Goal: Task Accomplishment & Management: Manage account settings

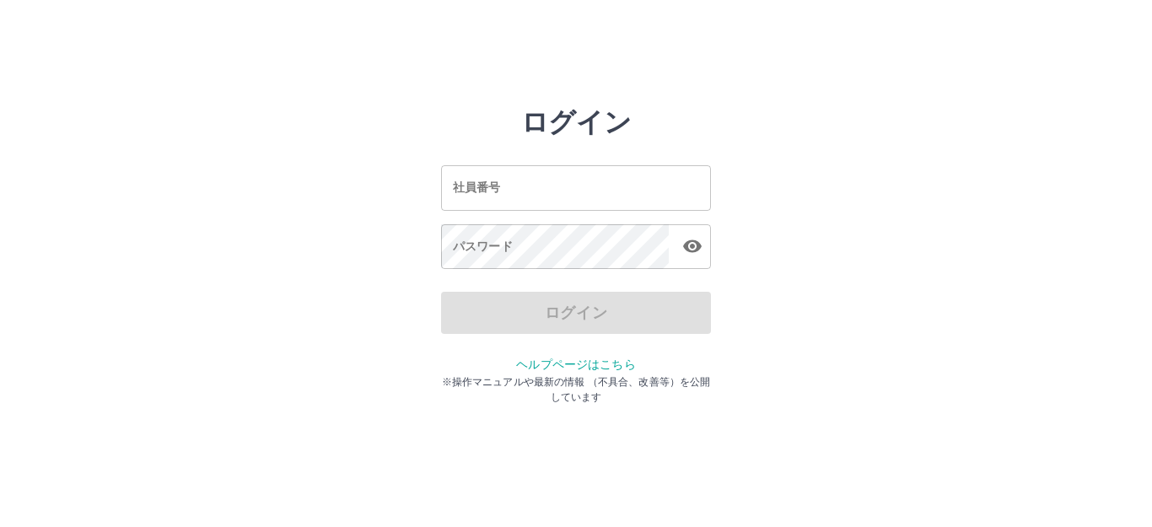
drag, startPoint x: 671, startPoint y: 195, endPoint x: 671, endPoint y: 173, distance: 21.9
click at [670, 186] on input "社員番号" at bounding box center [576, 187] width 270 height 45
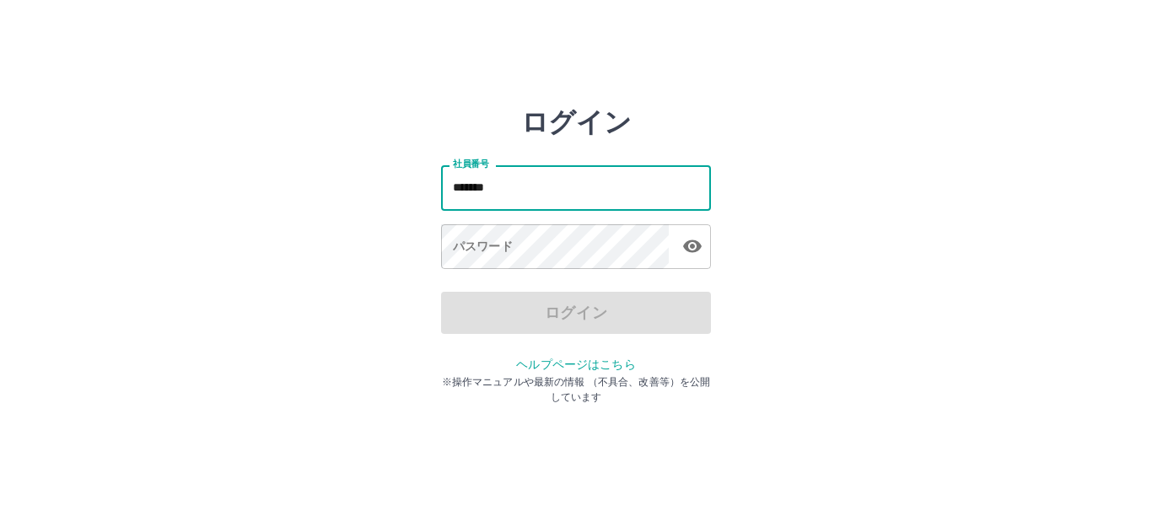
type input "*******"
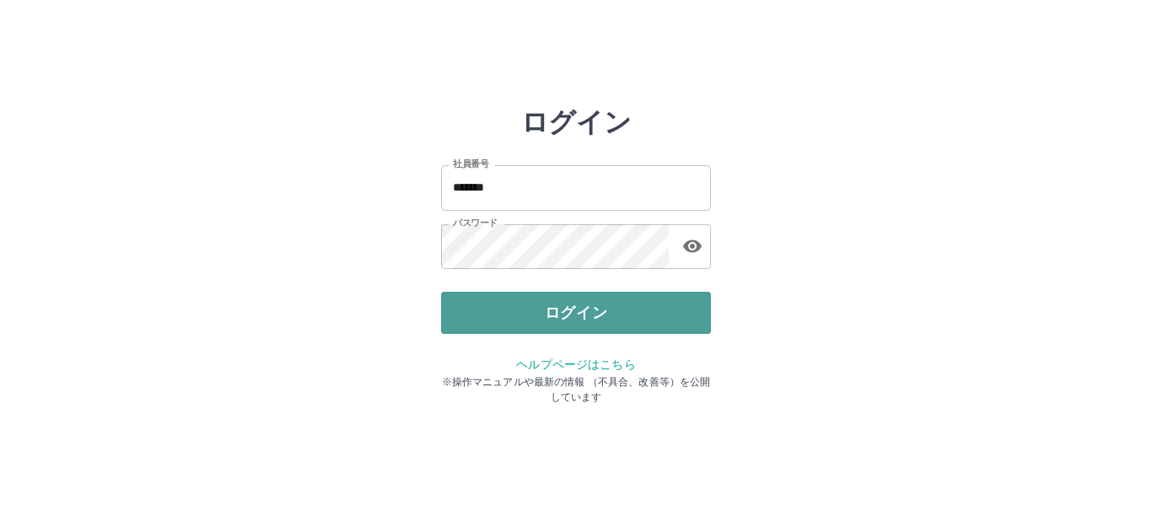
click at [605, 318] on button "ログイン" at bounding box center [576, 313] width 270 height 42
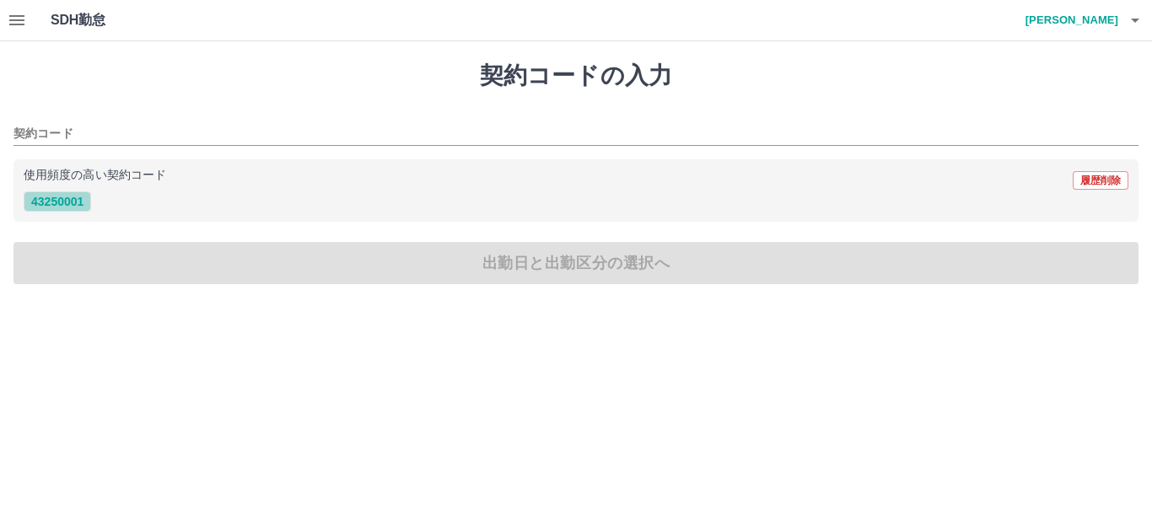
click at [69, 203] on button "43250001" at bounding box center [57, 201] width 67 height 20
type input "********"
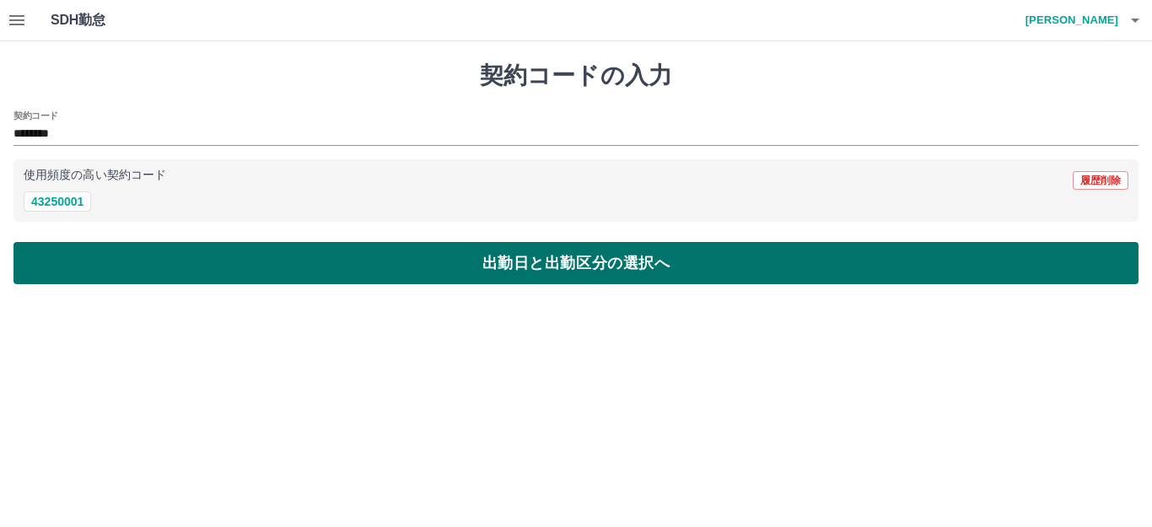
click at [141, 270] on button "出勤日と出勤区分の選択へ" at bounding box center [575, 263] width 1125 height 42
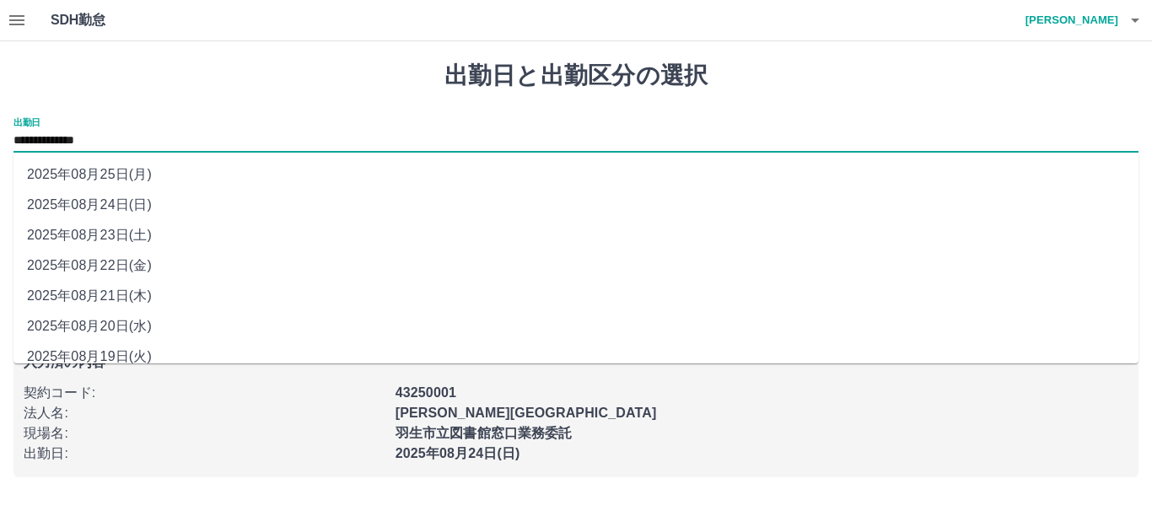
click at [86, 135] on input "**********" at bounding box center [575, 141] width 1125 height 21
click at [100, 237] on li "2025年08月23日(土)" at bounding box center [575, 235] width 1125 height 30
type input "**********"
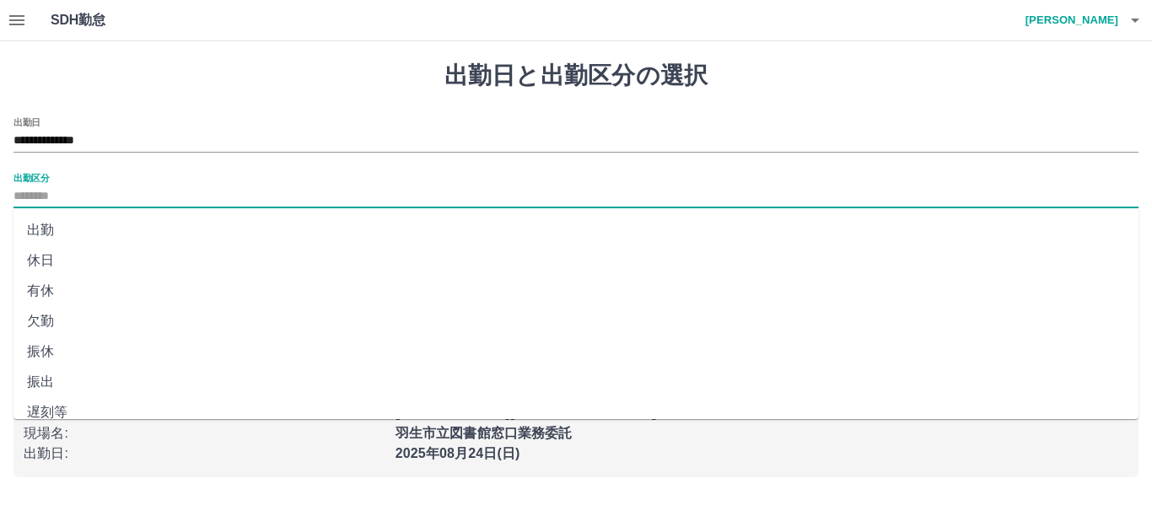
click at [62, 193] on input "出勤区分" at bounding box center [575, 196] width 1125 height 21
click at [57, 264] on li "休日" at bounding box center [575, 260] width 1125 height 30
type input "**"
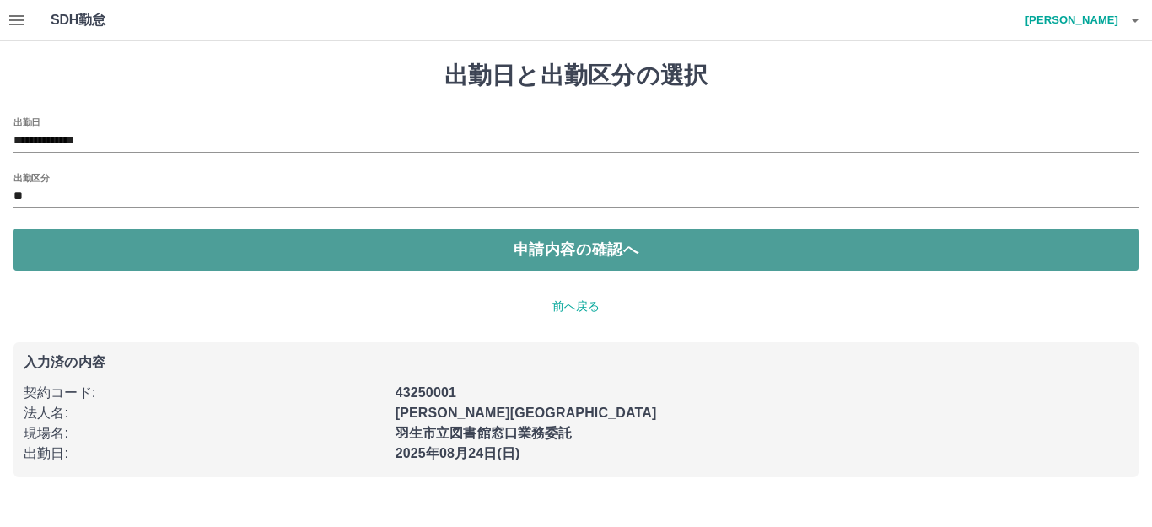
click at [108, 255] on button "申請内容の確認へ" at bounding box center [575, 250] width 1125 height 42
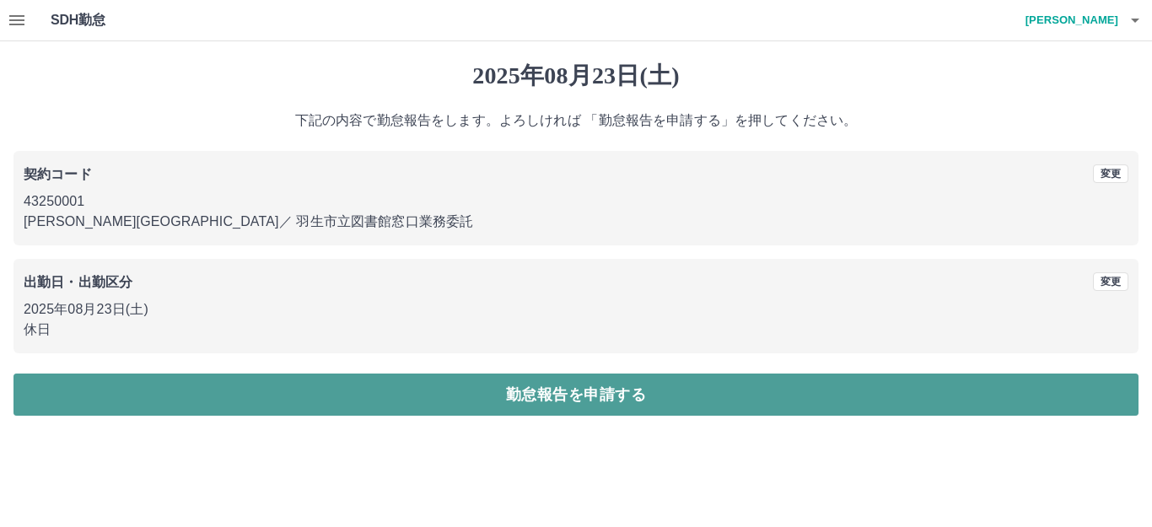
click at [212, 398] on button "勤怠報告を申請する" at bounding box center [575, 395] width 1125 height 42
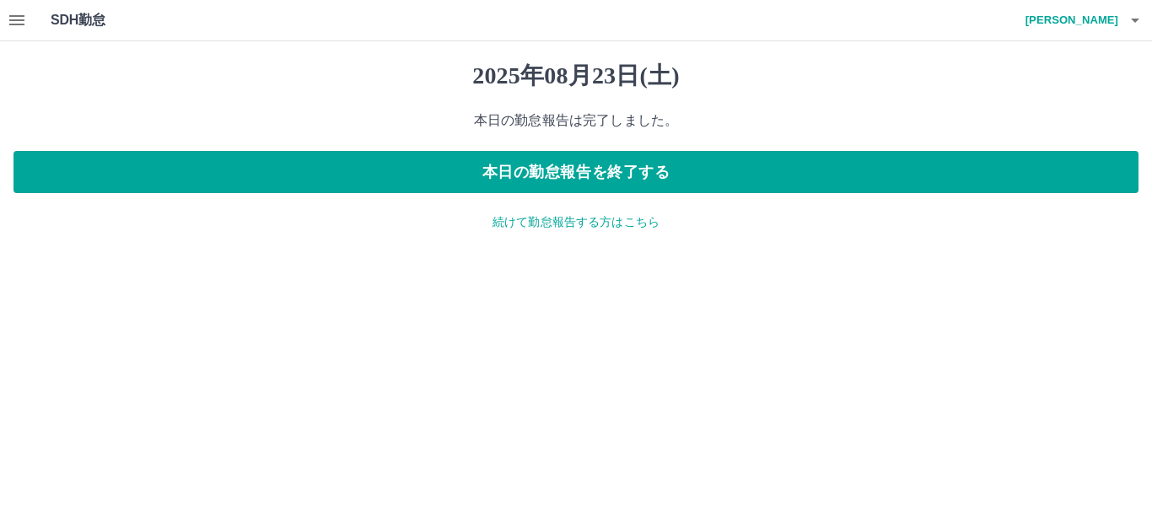
click at [590, 224] on p "続けて勤怠報告する方はこちら" at bounding box center [575, 222] width 1125 height 18
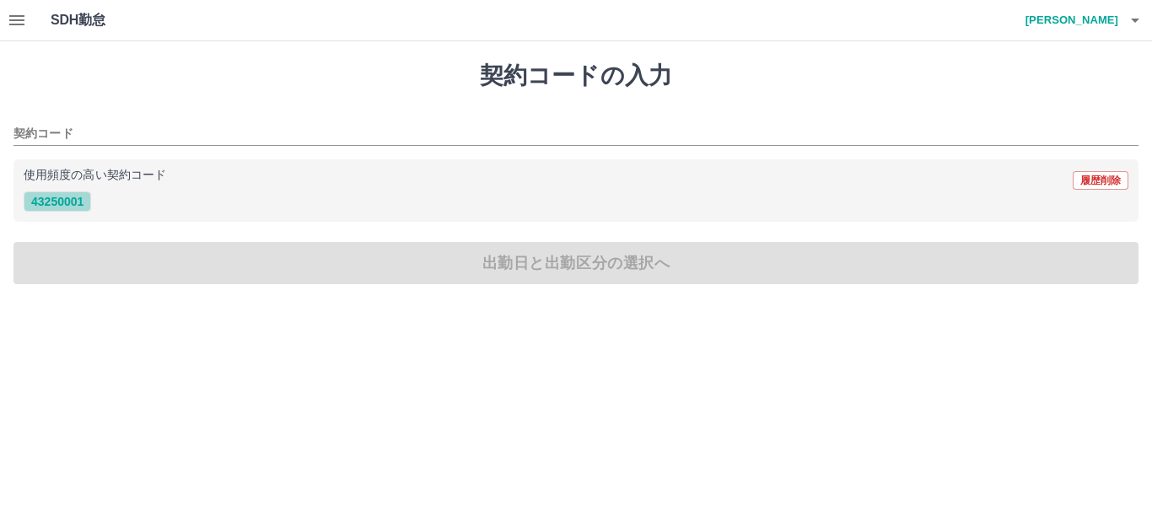
click at [62, 203] on button "43250001" at bounding box center [57, 201] width 67 height 20
type input "********"
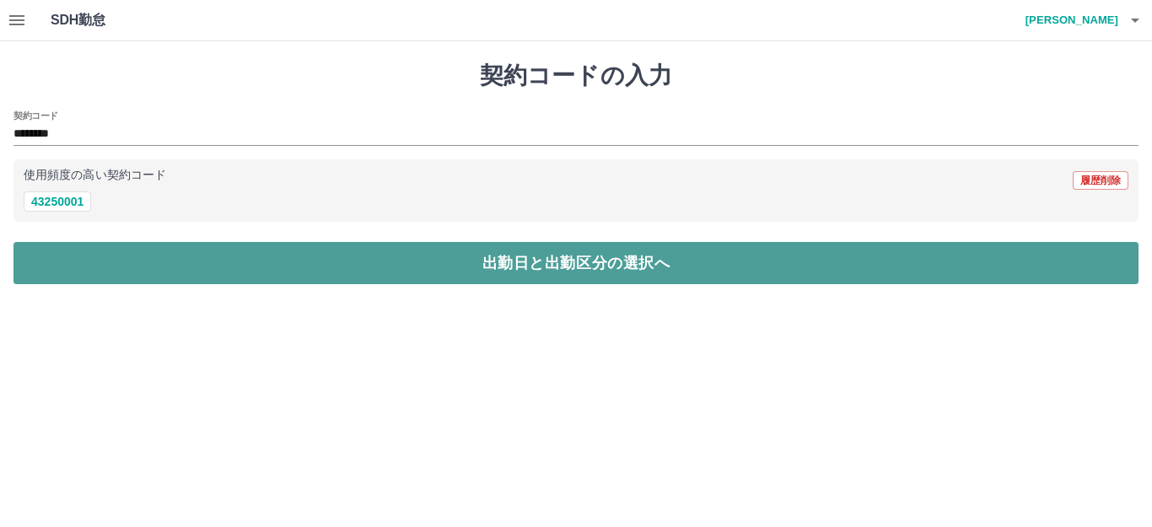
click at [92, 256] on button "出勤日と出勤区分の選択へ" at bounding box center [575, 263] width 1125 height 42
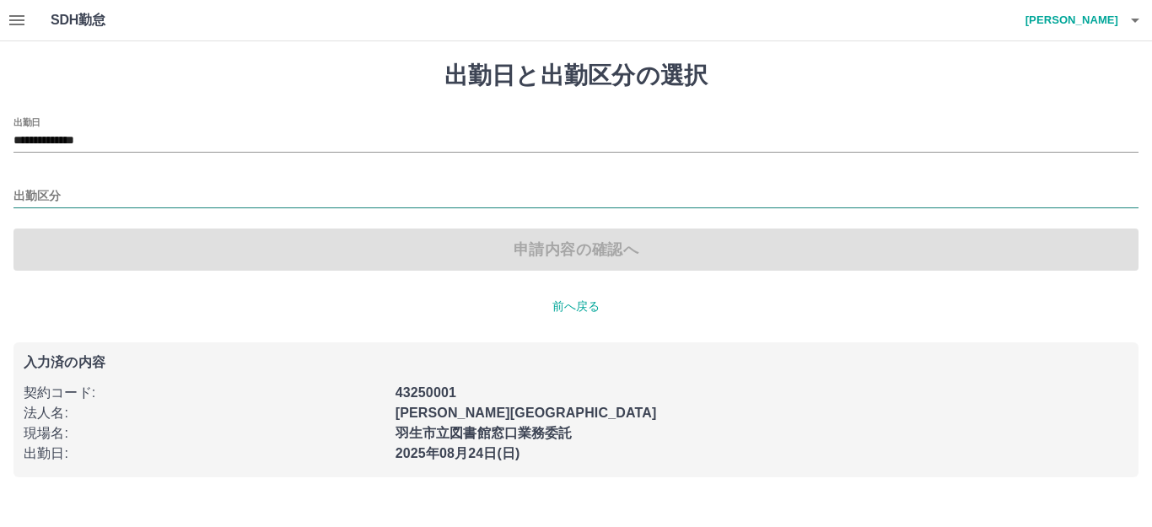
click at [68, 201] on input "出勤区分" at bounding box center [575, 196] width 1125 height 21
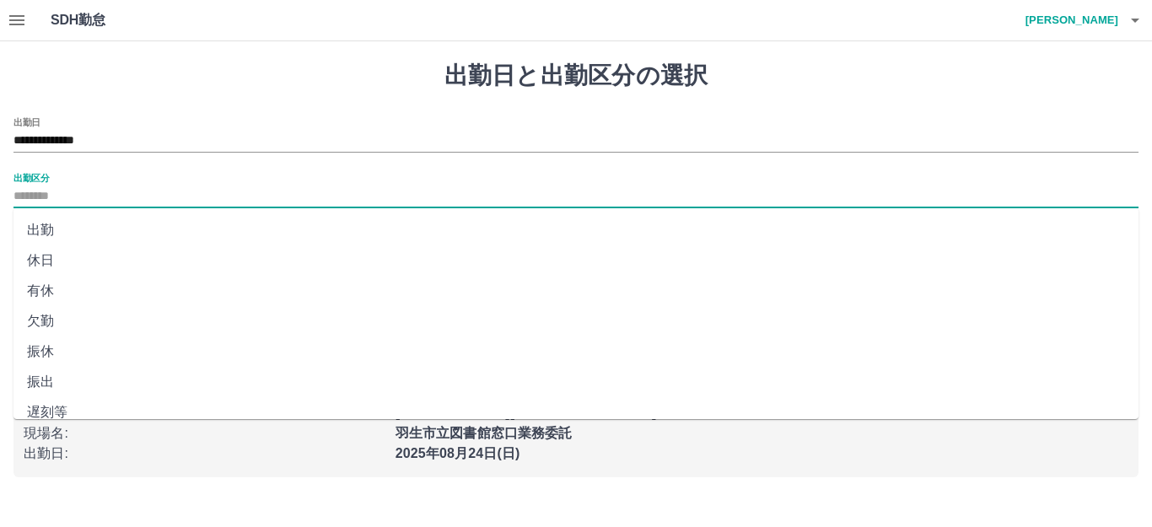
click at [55, 231] on li "出勤" at bounding box center [575, 230] width 1125 height 30
type input "**"
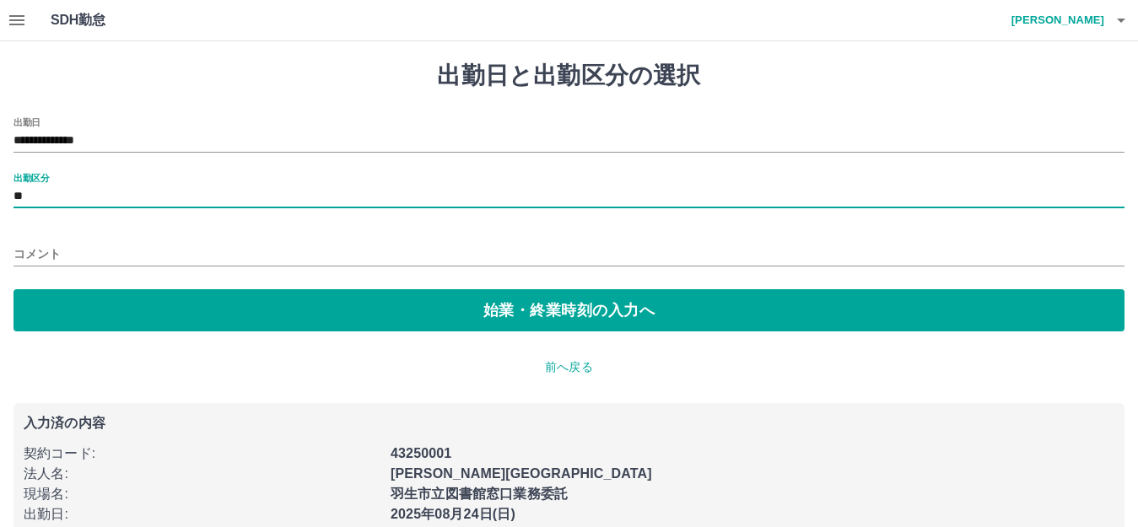
click at [51, 245] on input "コメント" at bounding box center [568, 254] width 1111 height 24
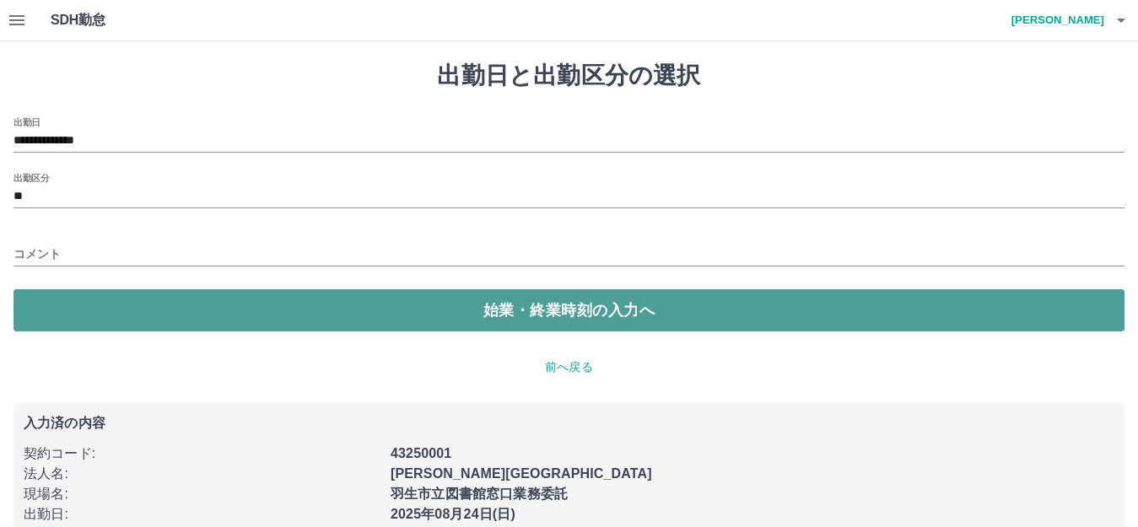
click at [41, 303] on button "始業・終業時刻の入力へ" at bounding box center [568, 310] width 1111 height 42
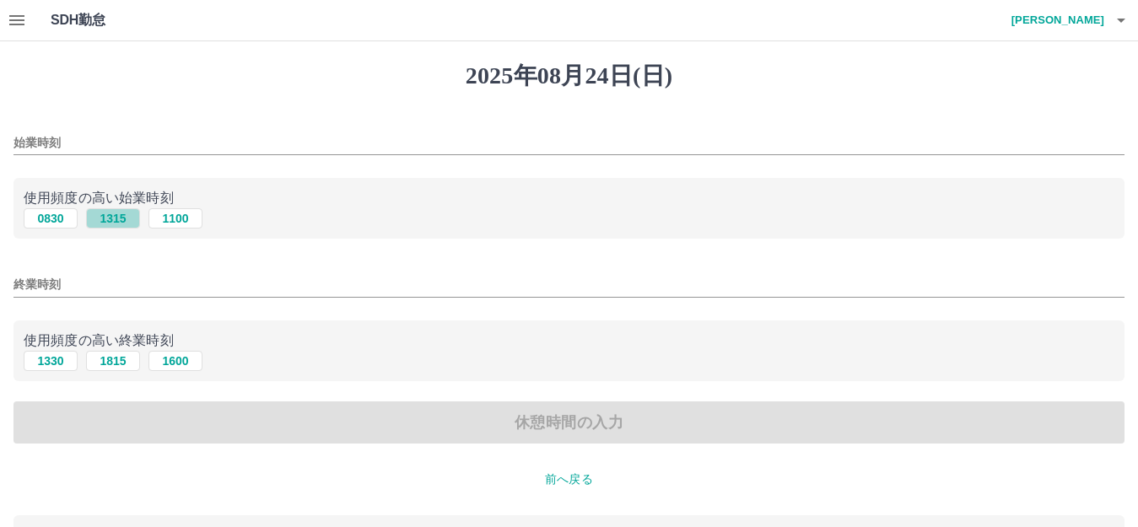
click at [98, 224] on button "1315" at bounding box center [113, 218] width 54 height 20
type input "****"
click at [117, 364] on button "1815" at bounding box center [113, 361] width 54 height 20
type input "****"
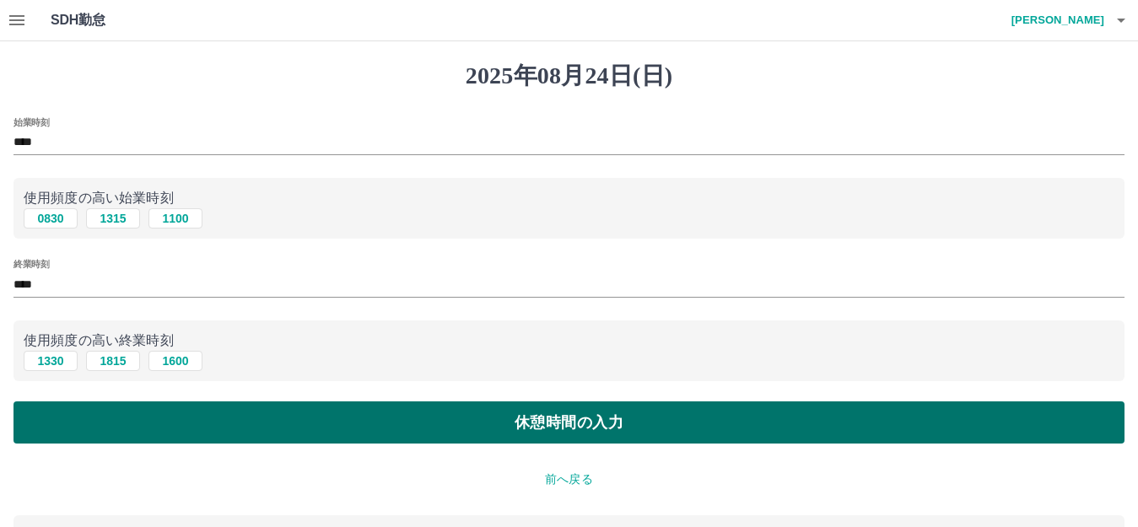
click at [364, 434] on button "休憩時間の入力" at bounding box center [568, 422] width 1111 height 42
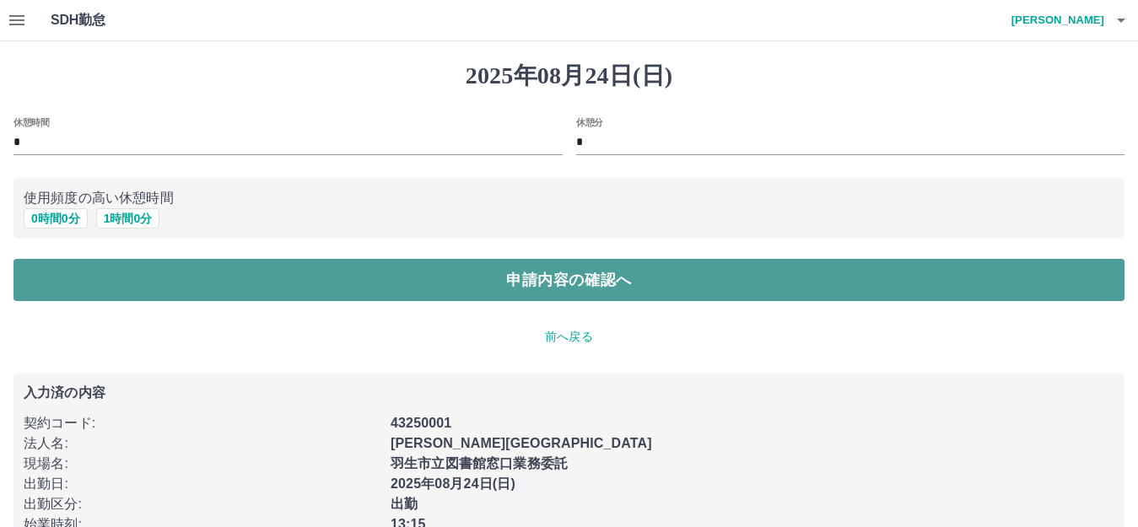
click at [82, 280] on button "申請内容の確認へ" at bounding box center [568, 280] width 1111 height 42
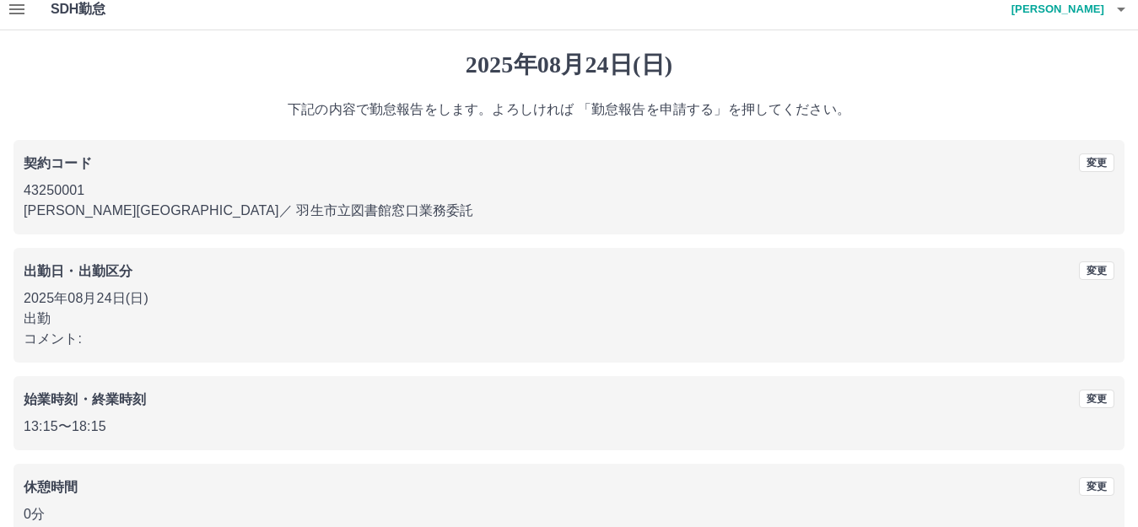
scroll to position [105, 0]
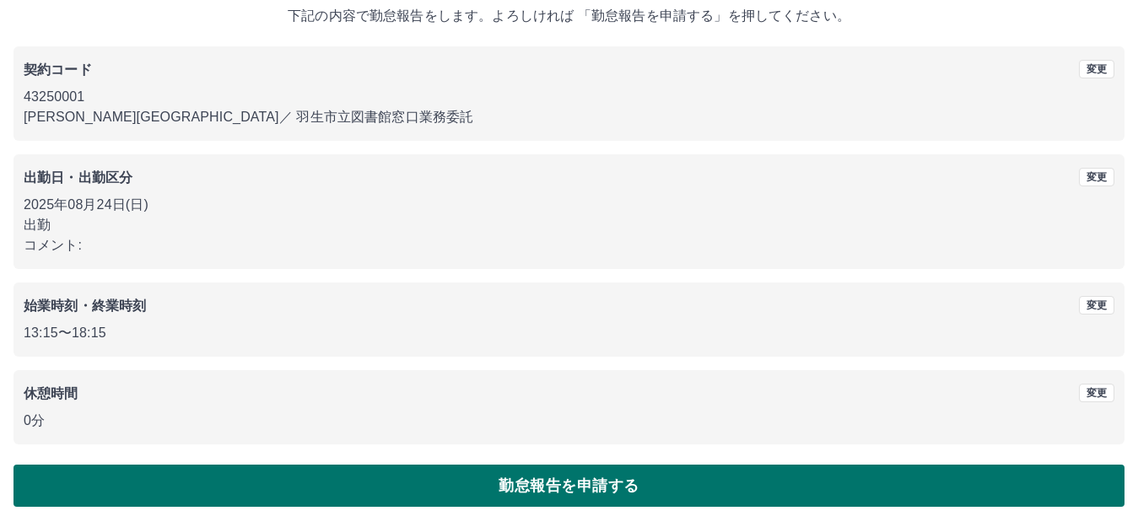
click at [469, 483] on button "勤怠報告を申請する" at bounding box center [568, 486] width 1111 height 42
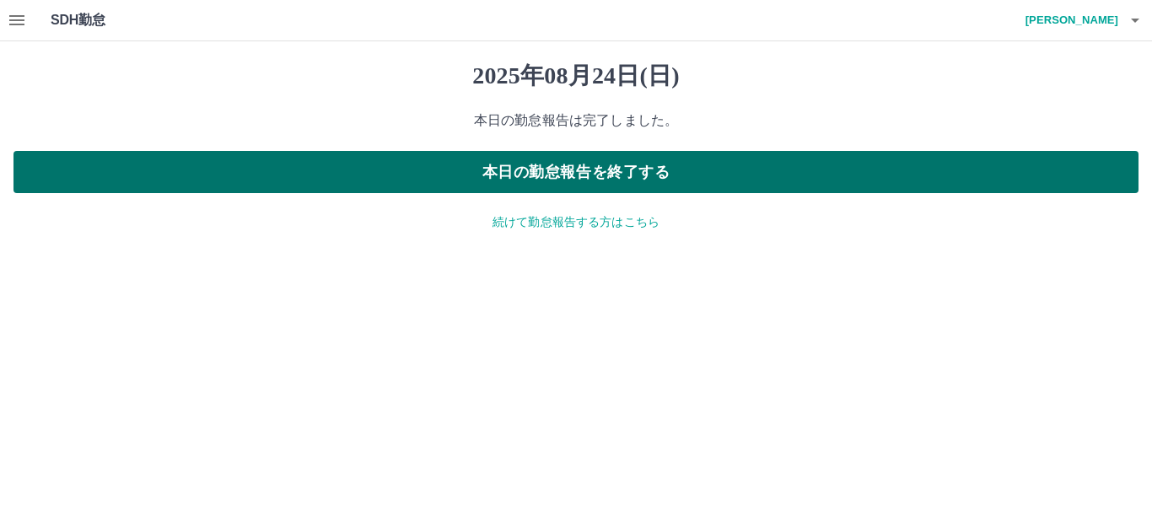
click at [656, 168] on button "本日の勤怠報告を終了する" at bounding box center [575, 172] width 1125 height 42
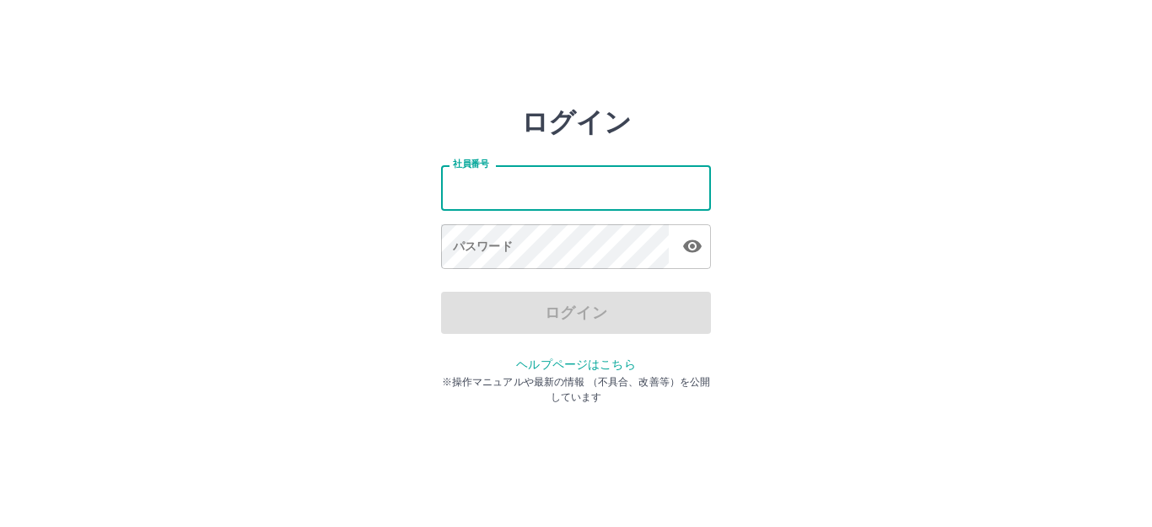
click at [602, 190] on input "社員番号" at bounding box center [576, 187] width 270 height 45
type input "*******"
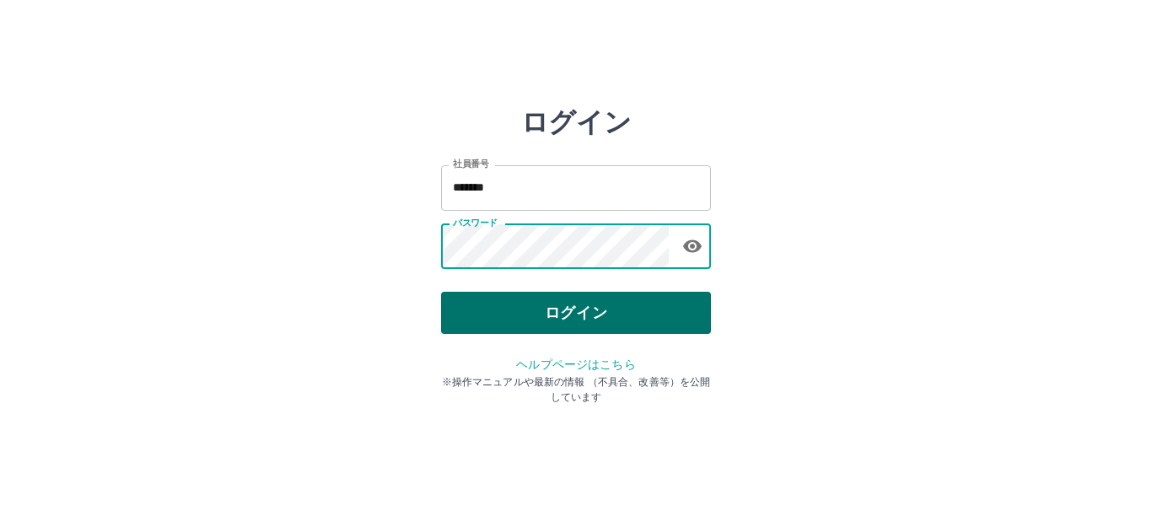
click at [579, 302] on button "ログイン" at bounding box center [576, 313] width 270 height 42
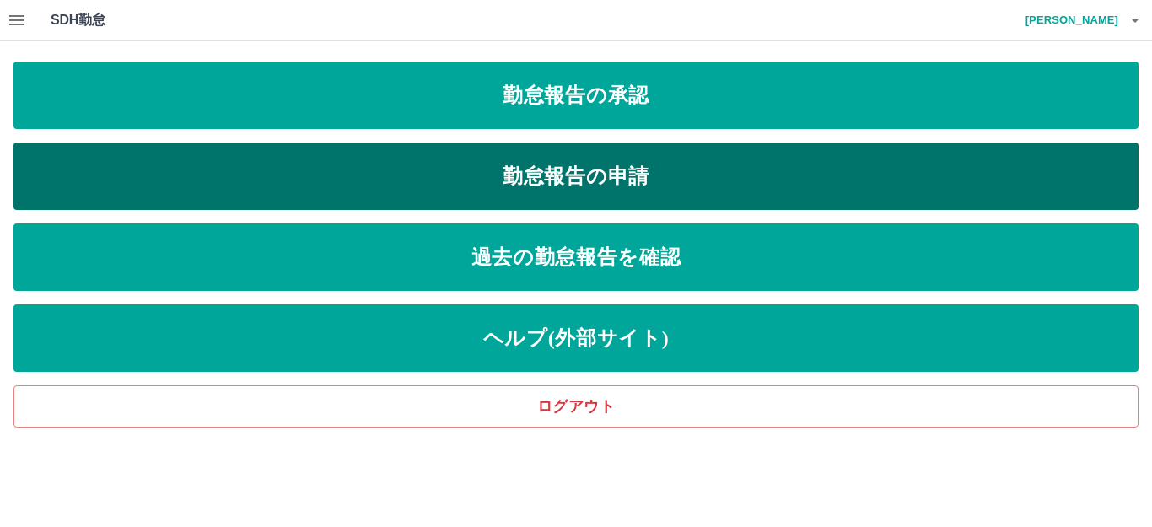
click at [351, 164] on link "勤怠報告の申請" at bounding box center [575, 176] width 1125 height 67
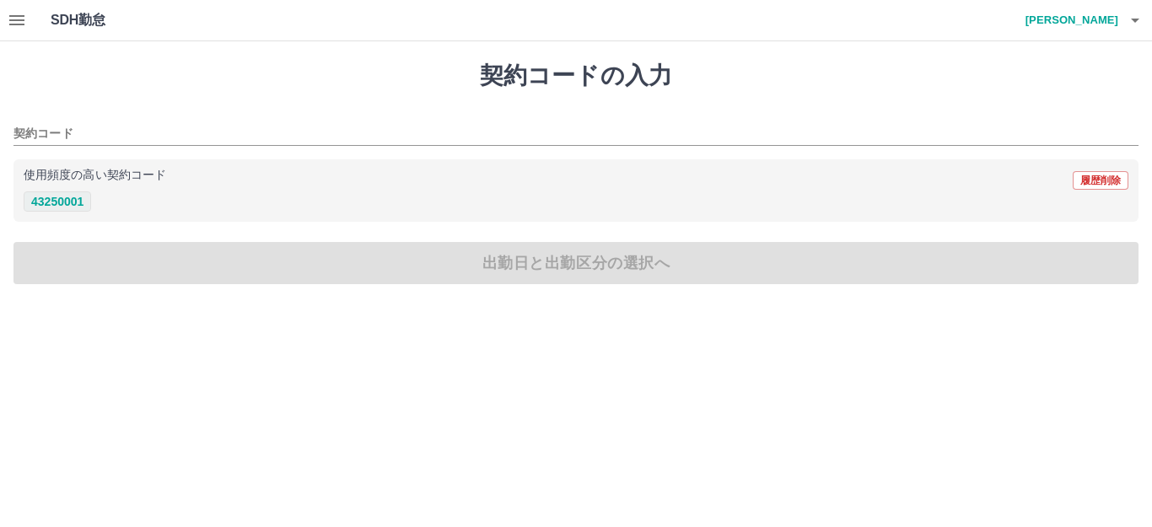
click at [83, 201] on button "43250001" at bounding box center [57, 201] width 67 height 20
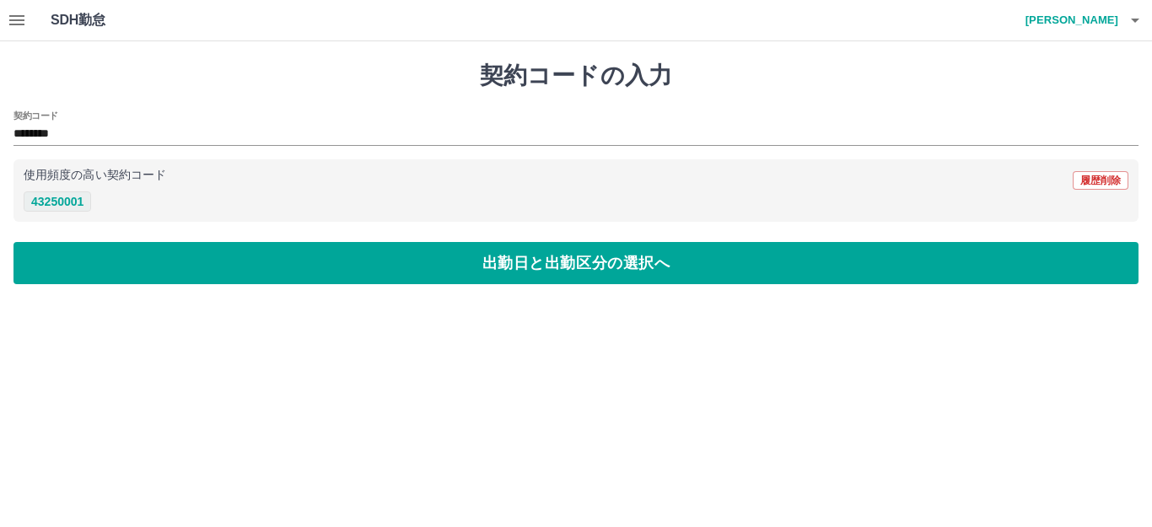
type input "********"
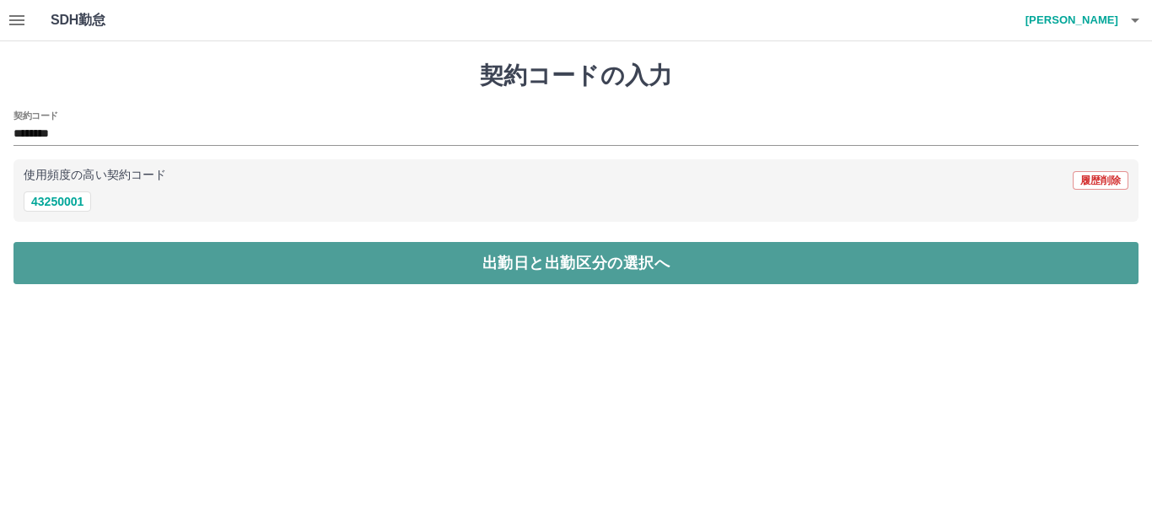
click at [397, 278] on button "出勤日と出勤区分の選択へ" at bounding box center [575, 263] width 1125 height 42
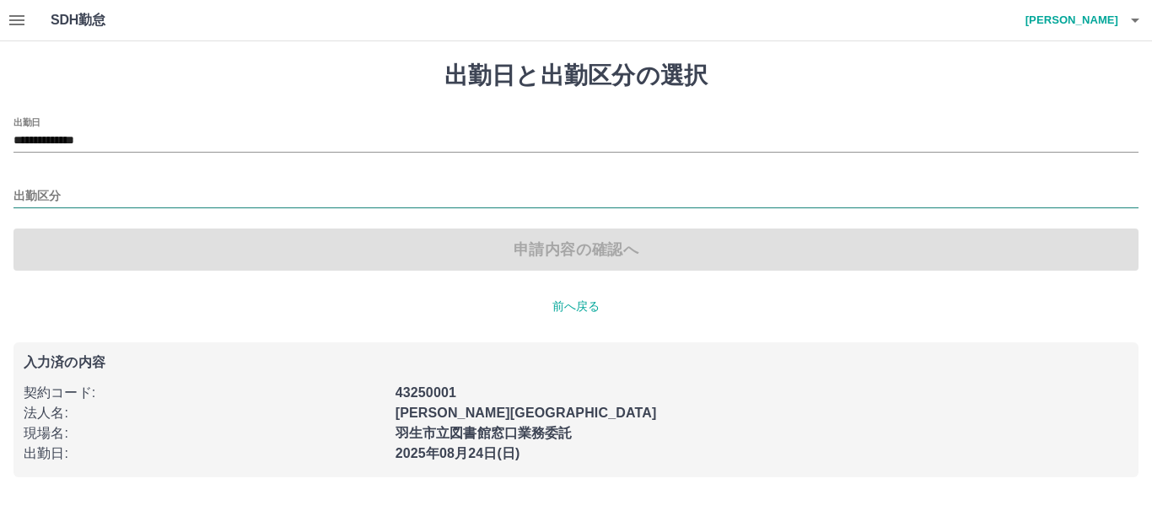
click at [379, 197] on input "出勤区分" at bounding box center [575, 196] width 1125 height 21
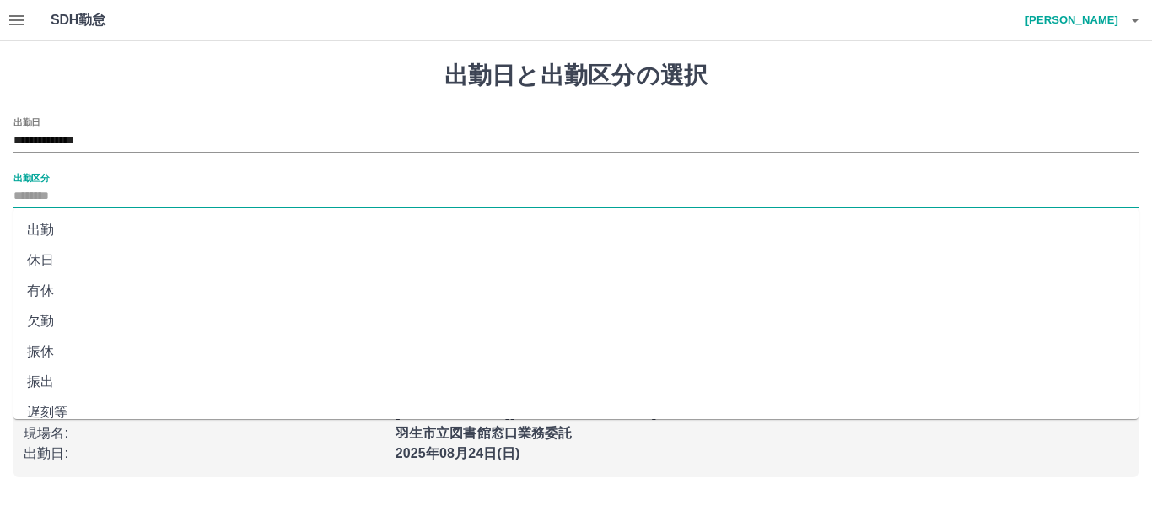
click at [175, 227] on li "出勤" at bounding box center [575, 230] width 1125 height 30
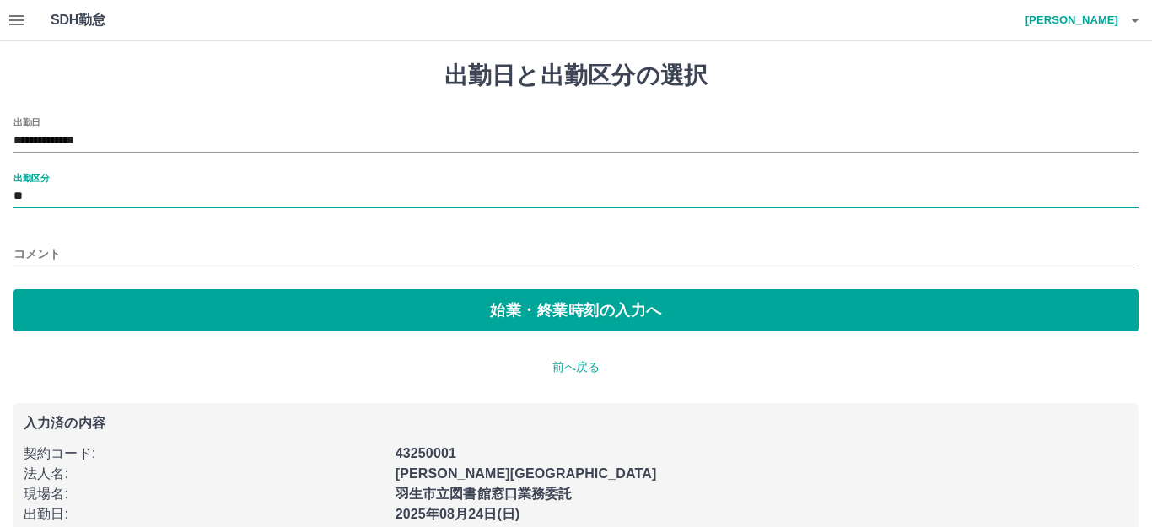
type input "**"
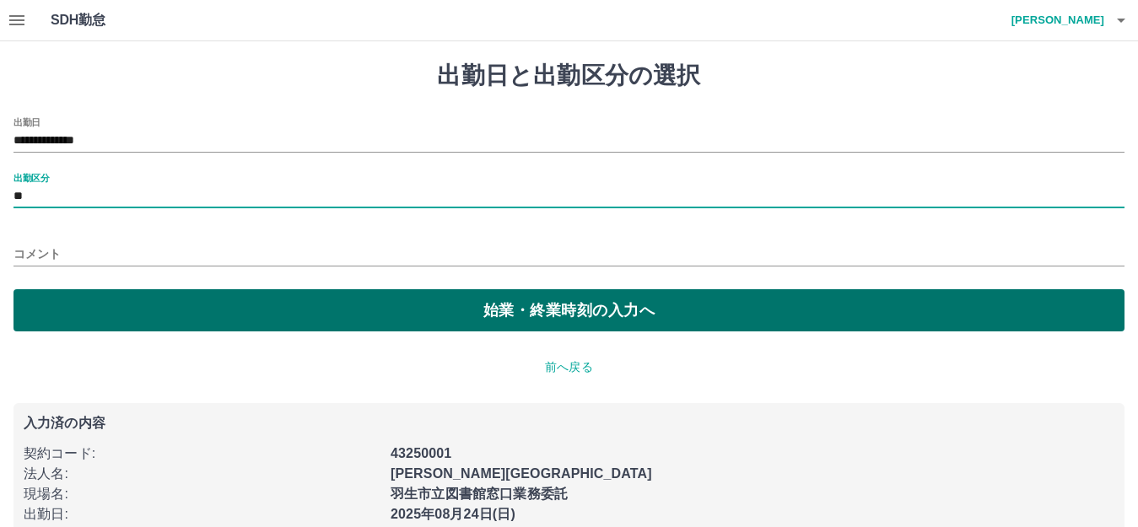
click at [263, 298] on button "始業・終業時刻の入力へ" at bounding box center [568, 310] width 1111 height 42
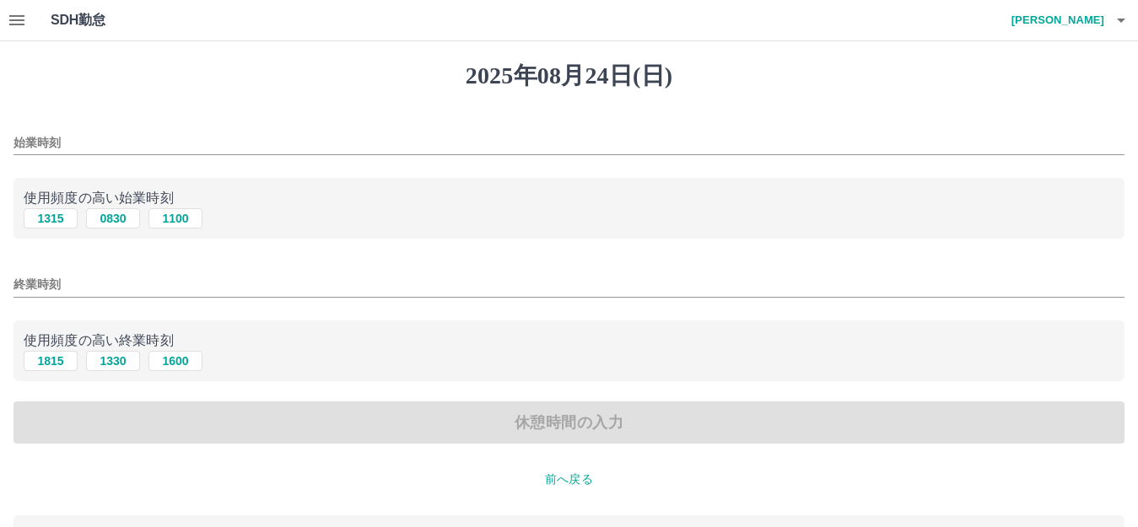
click at [272, 220] on div "1315 0830 1100" at bounding box center [569, 218] width 1091 height 21
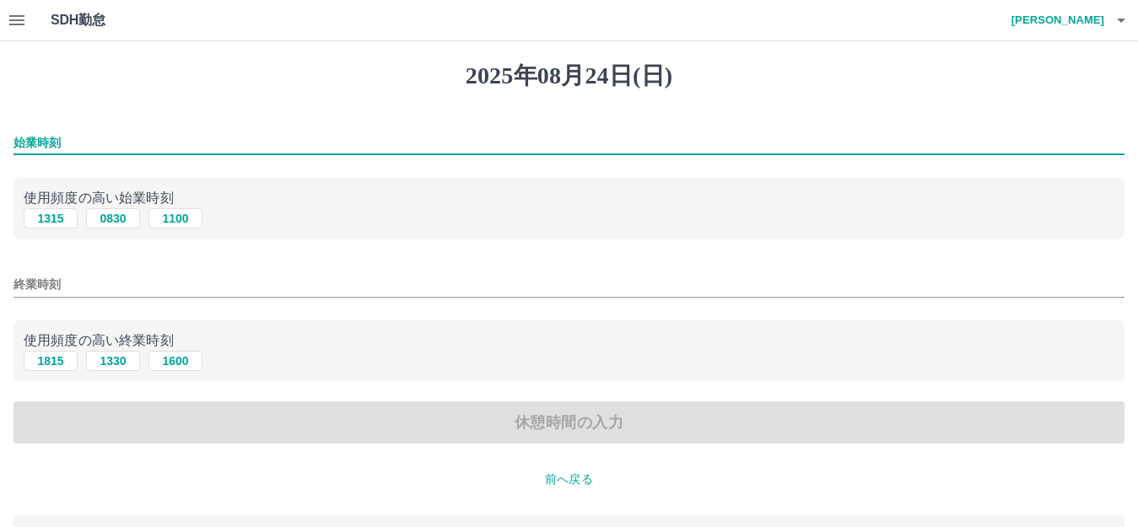
click at [242, 148] on input "始業時刻" at bounding box center [568, 143] width 1111 height 24
type input "****"
click at [53, 364] on button "1815" at bounding box center [51, 361] width 54 height 20
type input "****"
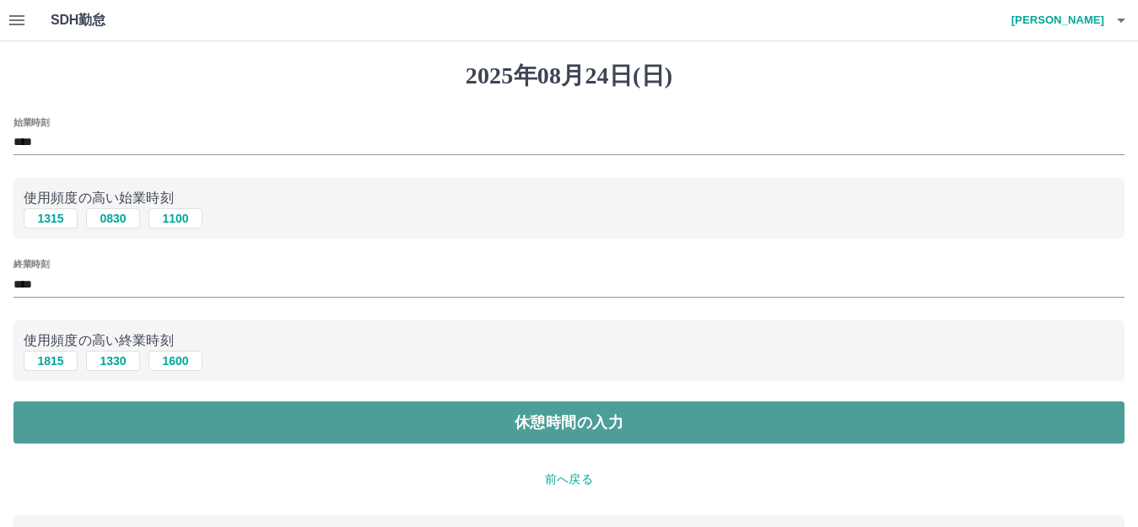
click at [397, 423] on button "休憩時間の入力" at bounding box center [568, 422] width 1111 height 42
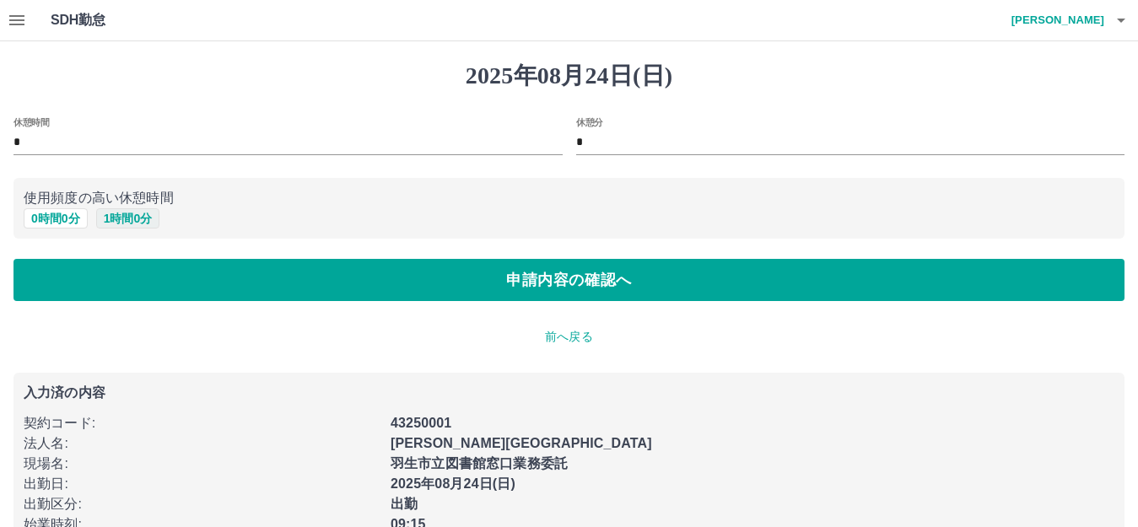
click at [130, 213] on button "1 時間 0 分" at bounding box center [128, 218] width 64 height 20
type input "*"
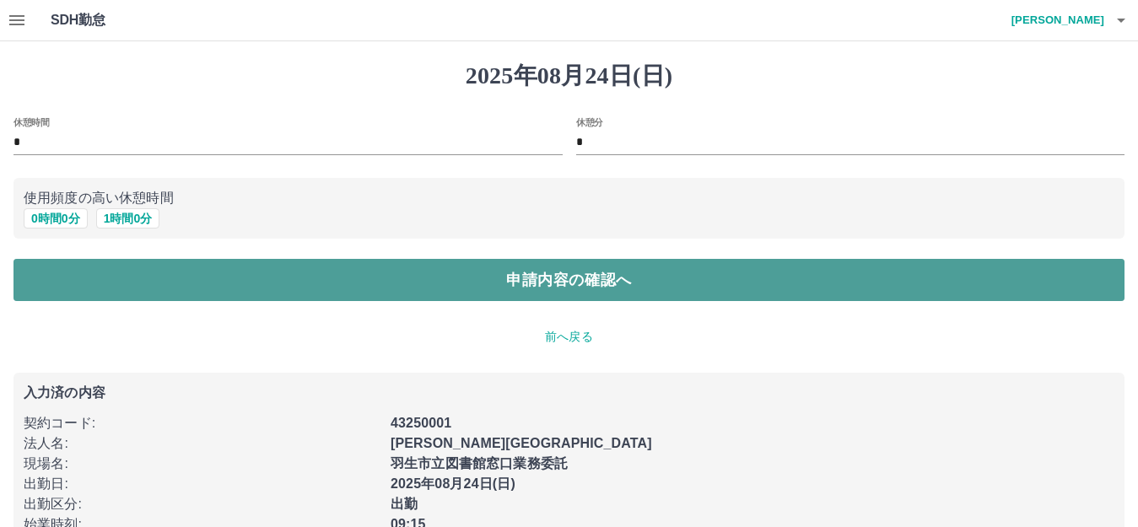
click at [208, 272] on button "申請内容の確認へ" at bounding box center [568, 280] width 1111 height 42
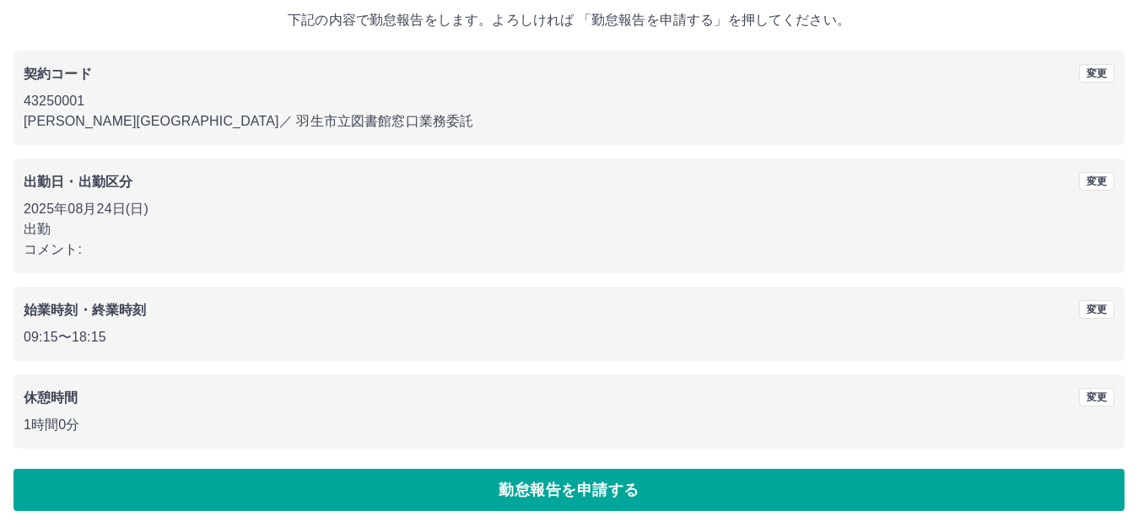
scroll to position [105, 0]
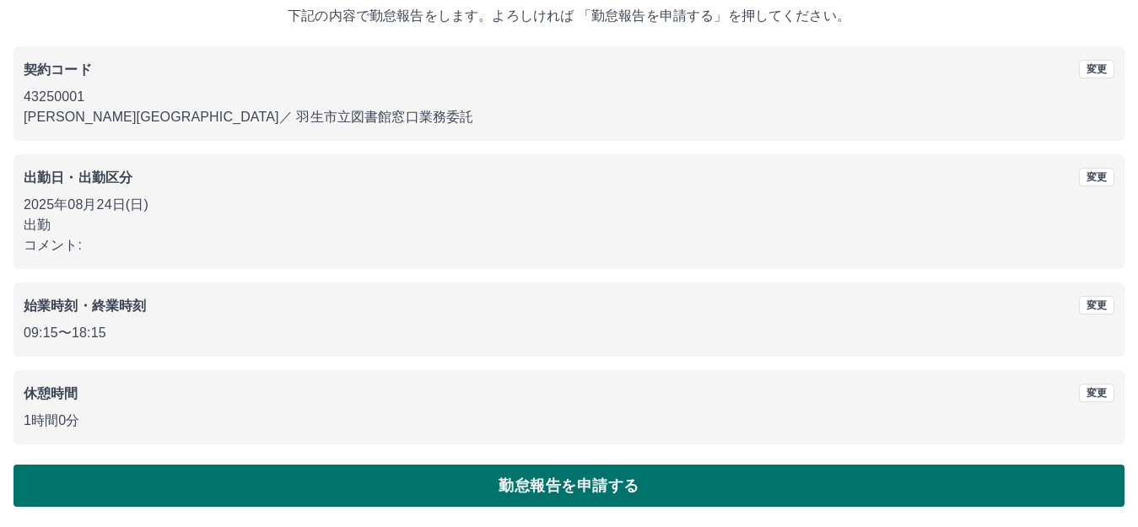
click at [424, 482] on button "勤怠報告を申請する" at bounding box center [568, 486] width 1111 height 42
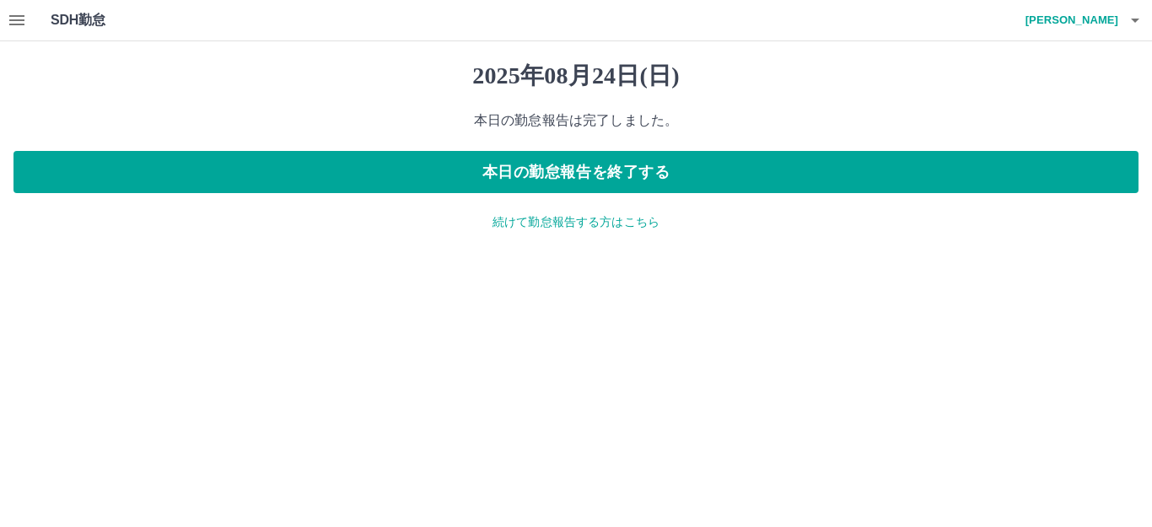
click at [398, 251] on html "SDH勤怠 小畑　恵梨 2025年08月24日(日) 本日の勤怠報告は完了しました。 本日の勤怠報告を終了する 続けて勤怠報告する方はこちら SDH勤怠" at bounding box center [576, 125] width 1152 height 251
click at [15, 15] on icon "button" at bounding box center [16, 20] width 15 height 10
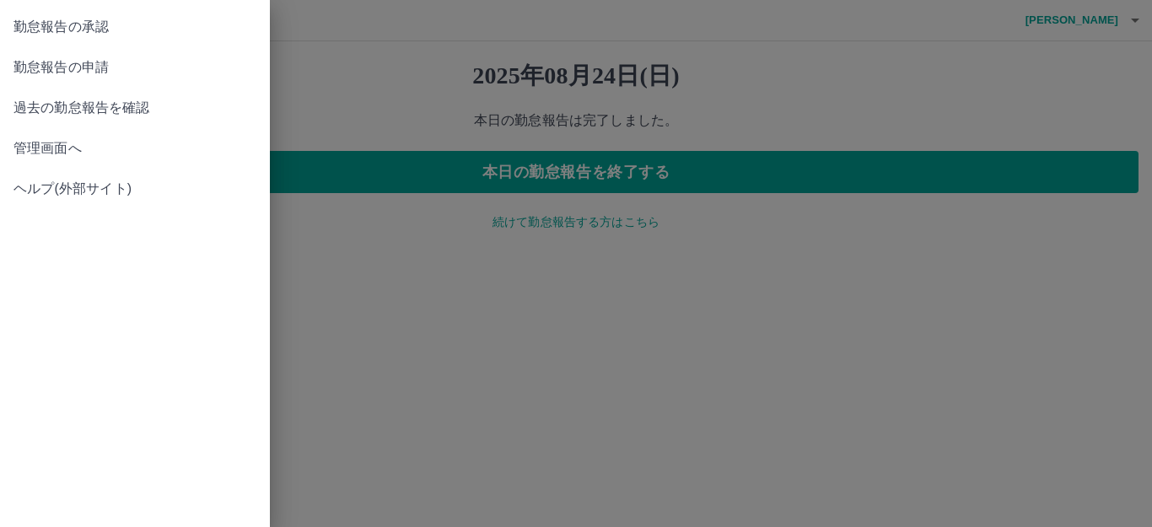
click at [84, 26] on span "勤怠報告の承認" at bounding box center [134, 27] width 243 height 20
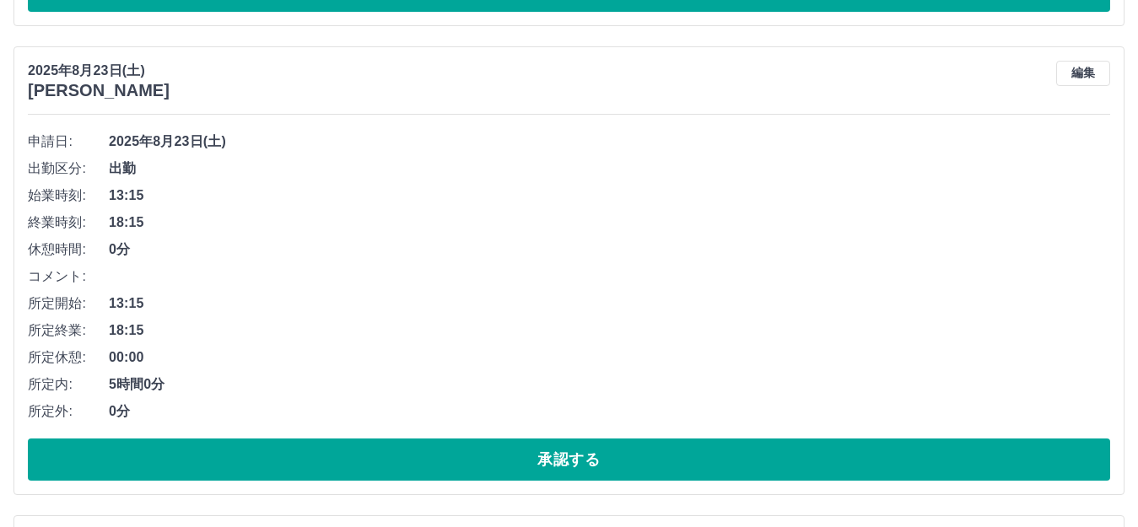
scroll to position [5498, 0]
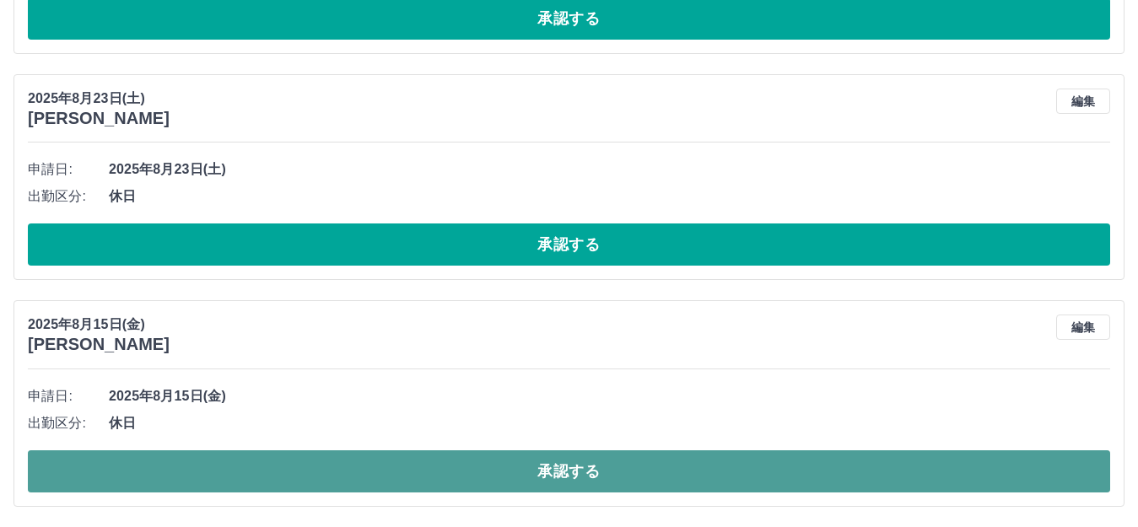
click at [451, 466] on button "承認する" at bounding box center [569, 471] width 1082 height 42
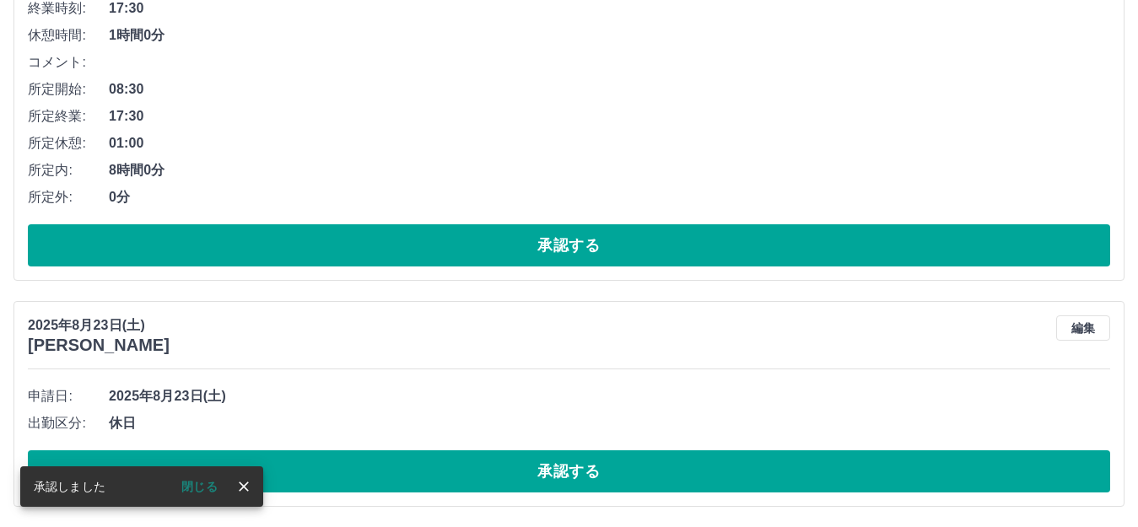
scroll to position [5271, 0]
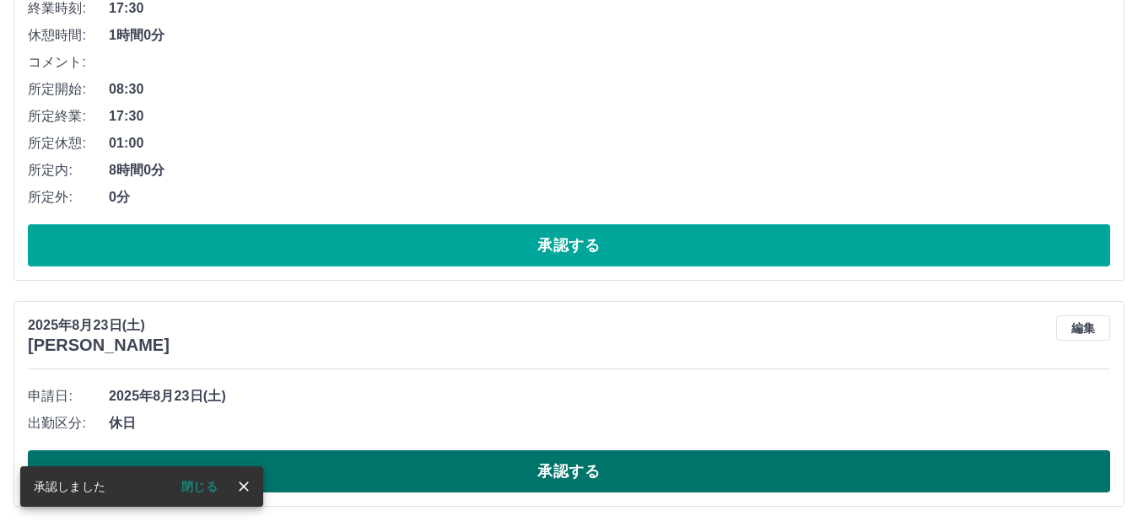
click at [445, 471] on button "承認する" at bounding box center [569, 471] width 1082 height 42
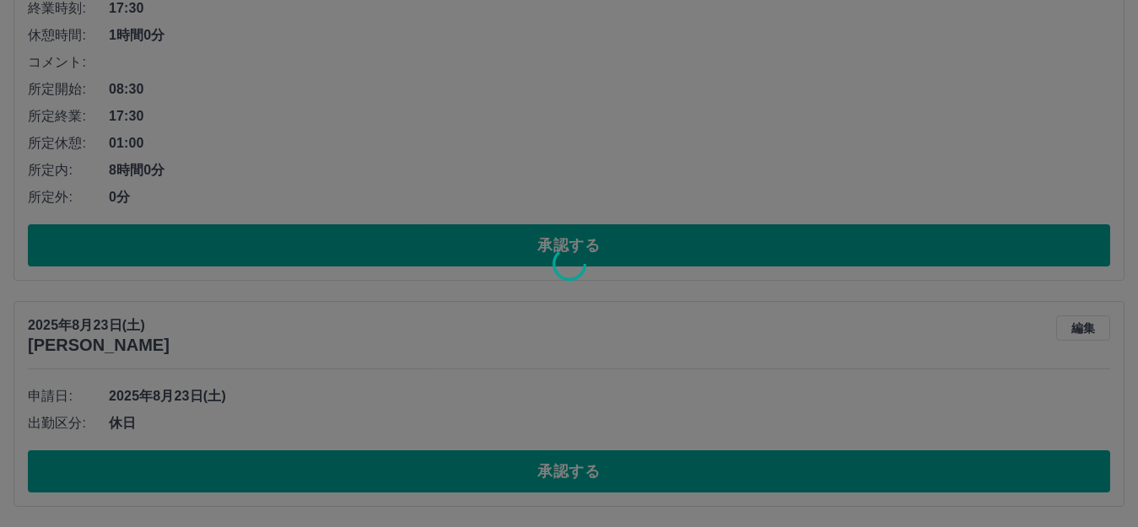
scroll to position [5045, 0]
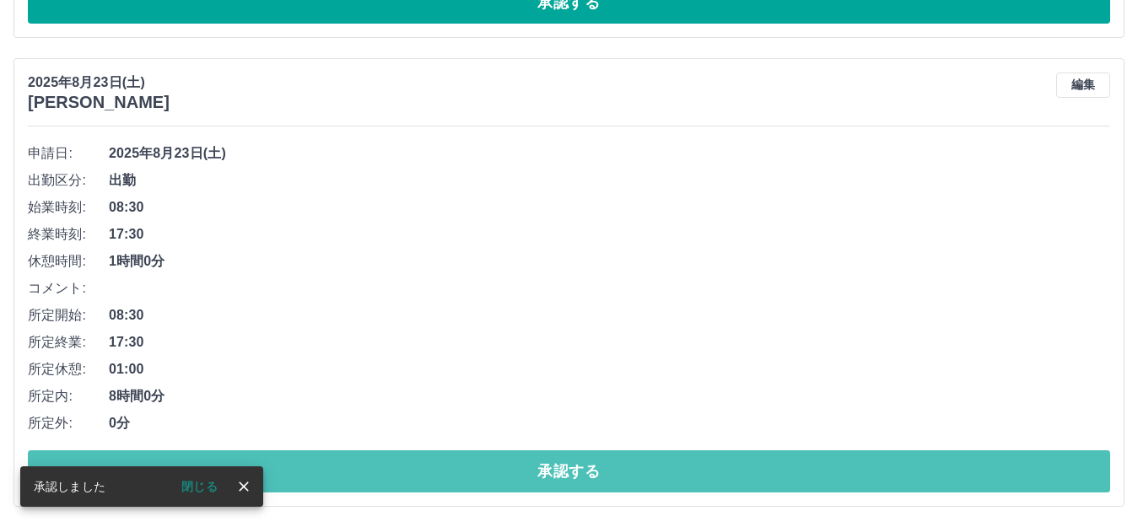
click at [446, 470] on button "承認する" at bounding box center [569, 471] width 1082 height 42
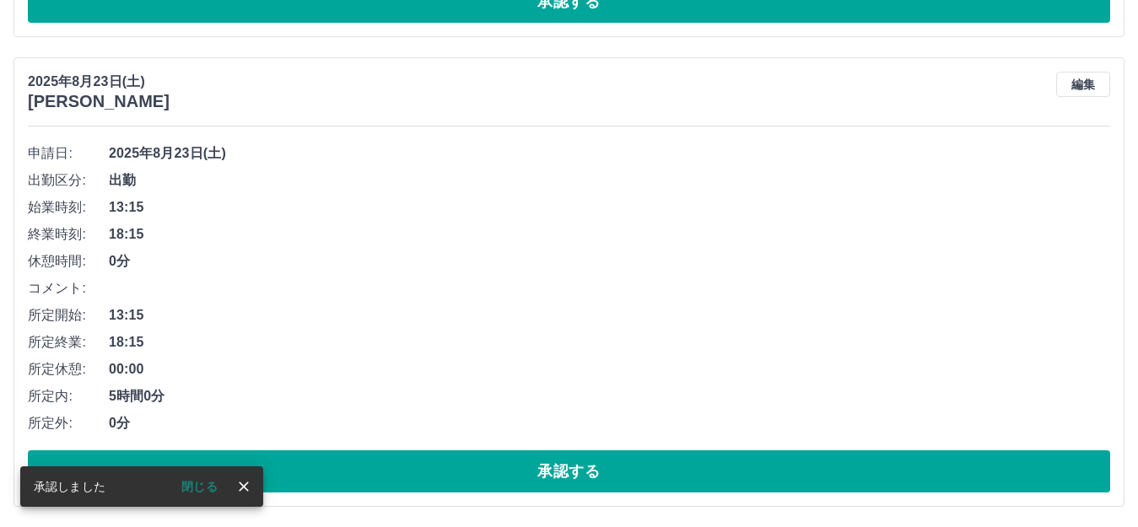
scroll to position [4576, 0]
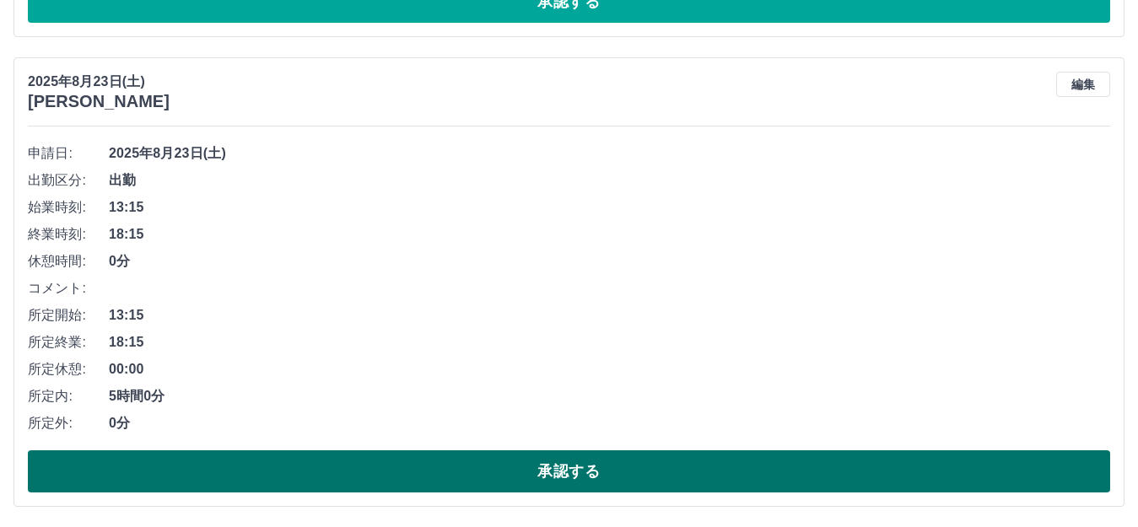
click at [425, 475] on button "承認する" at bounding box center [569, 471] width 1082 height 42
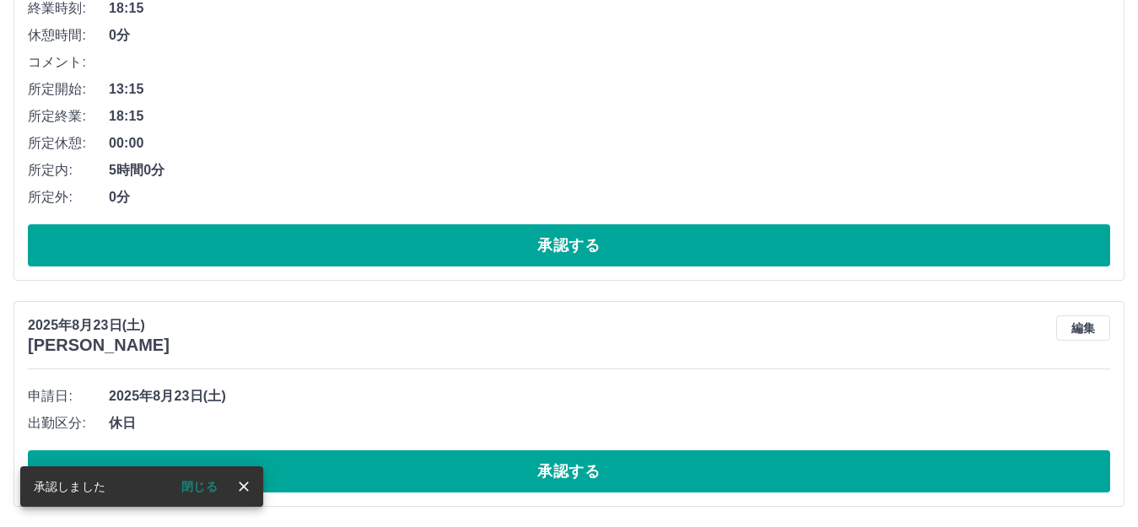
scroll to position [4106, 0]
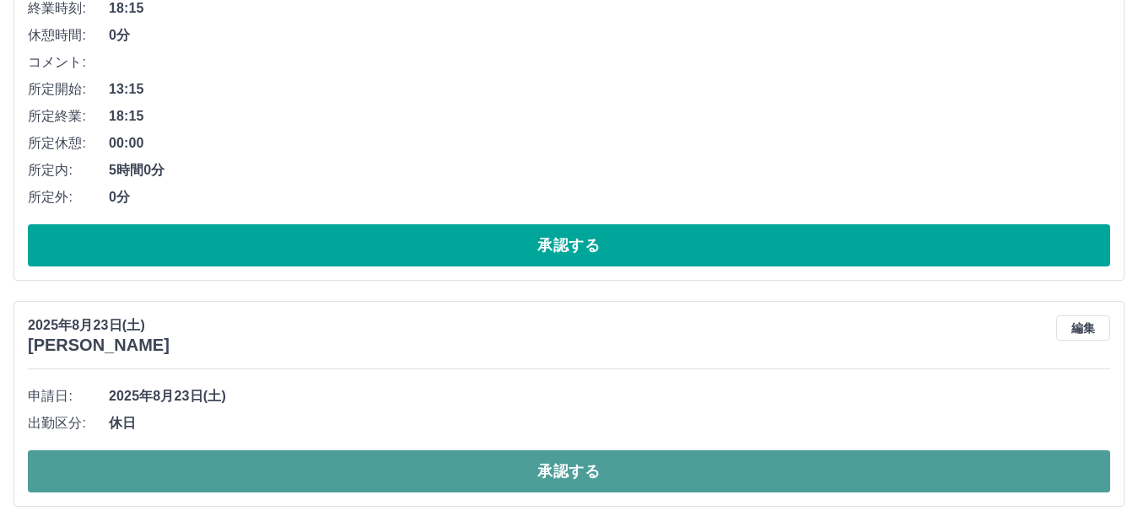
click at [401, 458] on button "承認する" at bounding box center [569, 471] width 1082 height 42
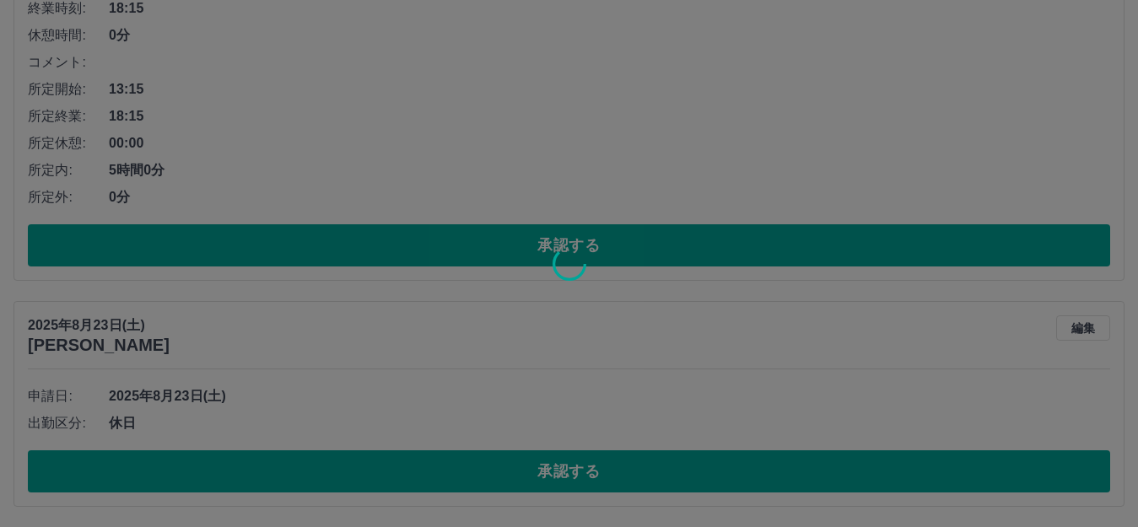
scroll to position [3880, 0]
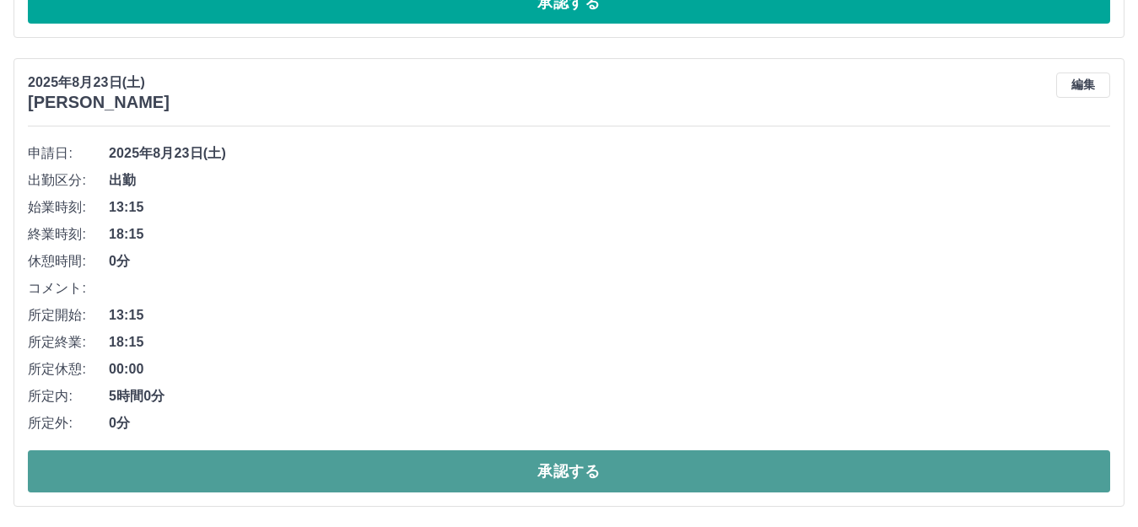
click at [477, 458] on button "承認する" at bounding box center [569, 471] width 1082 height 42
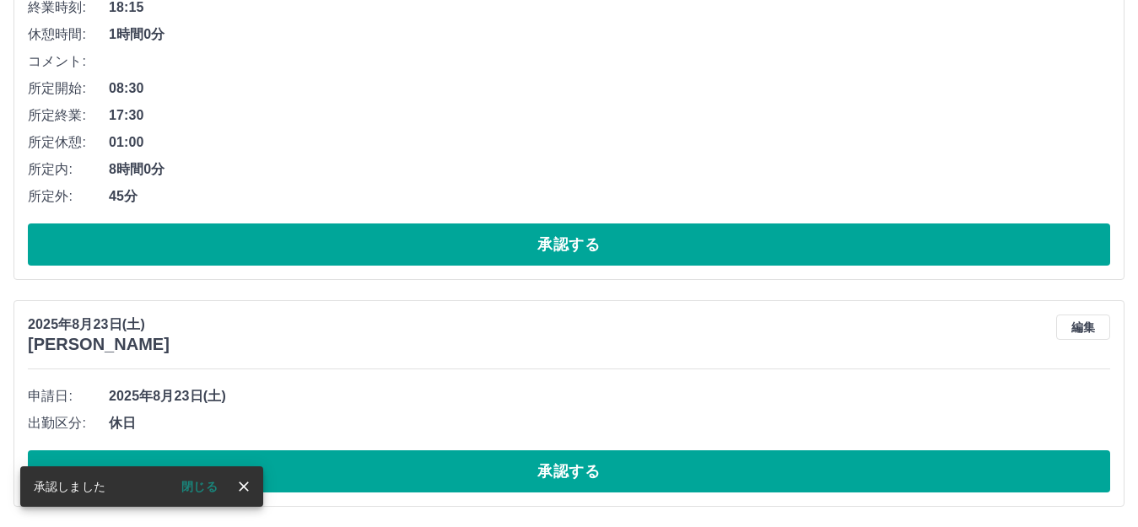
scroll to position [3411, 0]
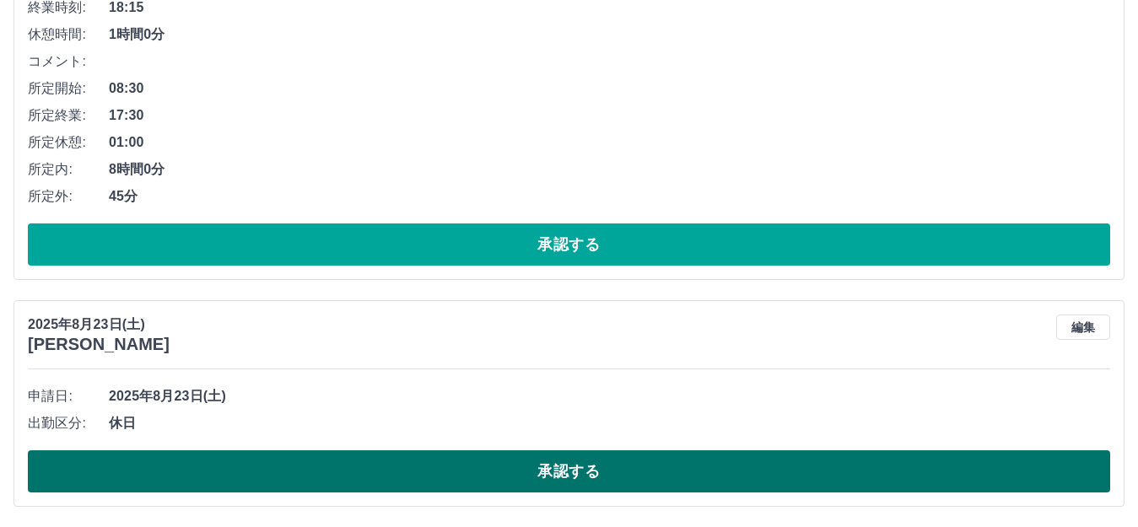
click at [430, 469] on button "承認する" at bounding box center [569, 471] width 1082 height 42
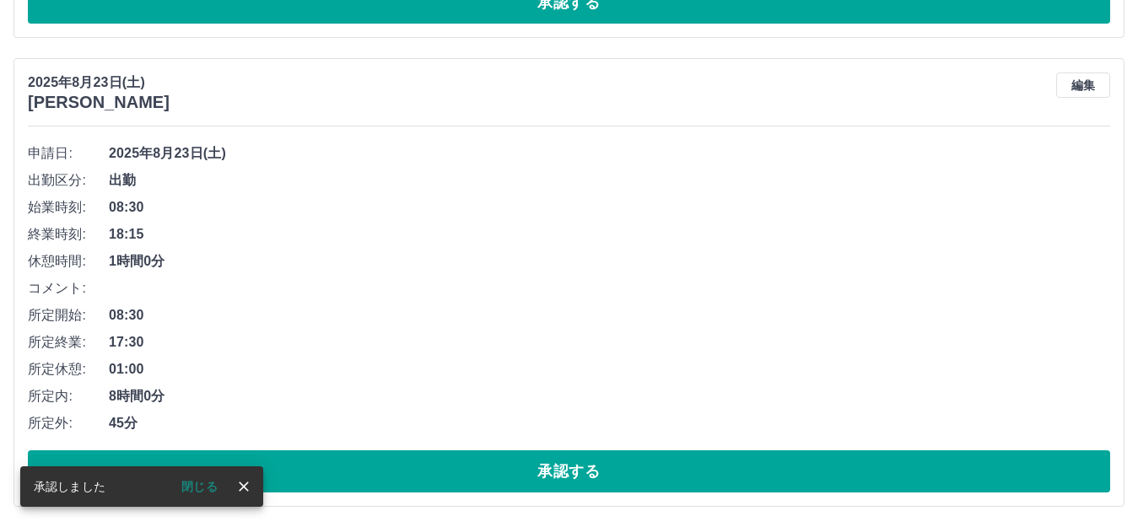
scroll to position [3184, 0]
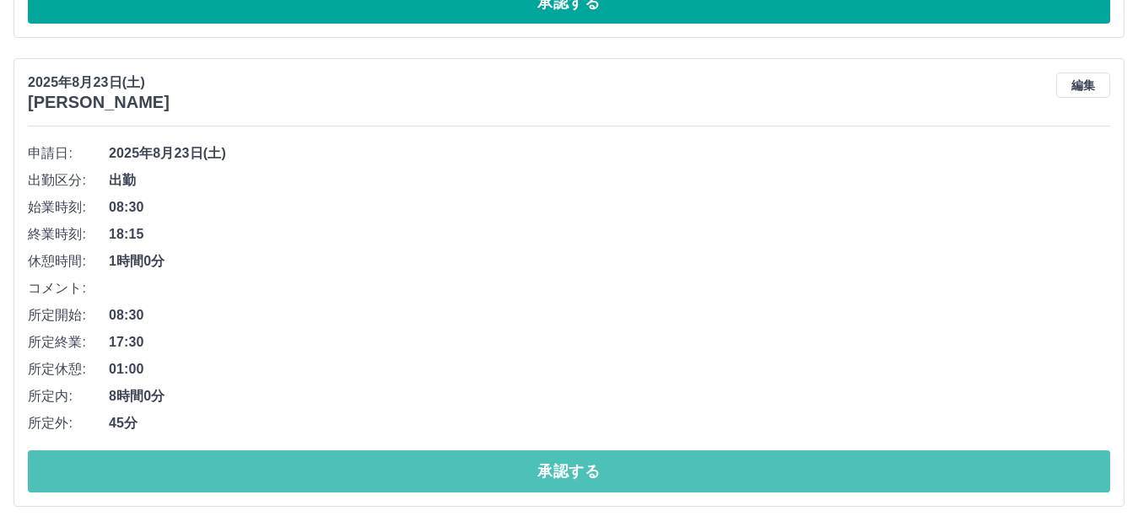
drag, startPoint x: 466, startPoint y: 478, endPoint x: 428, endPoint y: 488, distance: 38.5
click at [463, 482] on button "承認する" at bounding box center [569, 471] width 1082 height 42
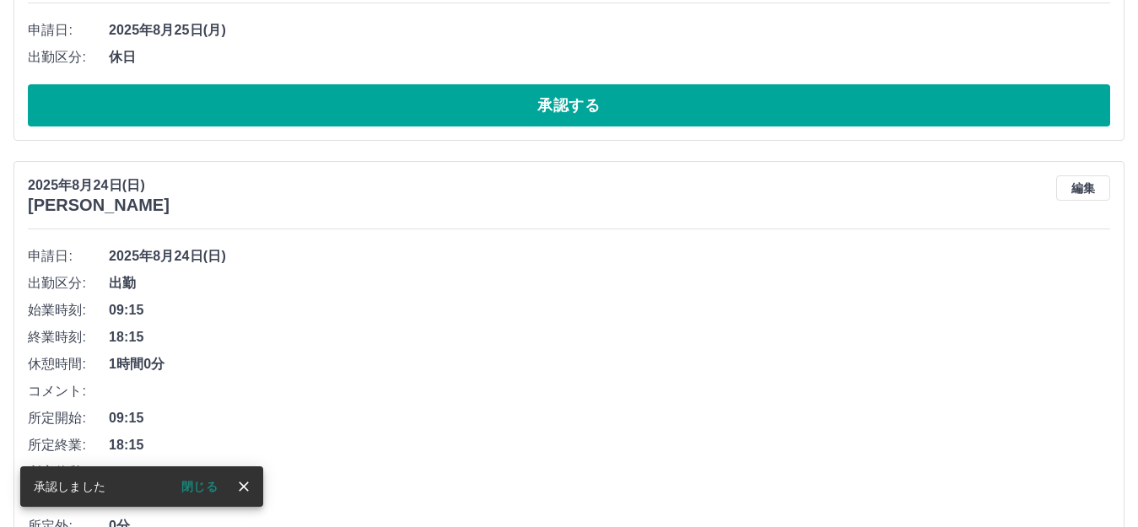
scroll to position [0, 0]
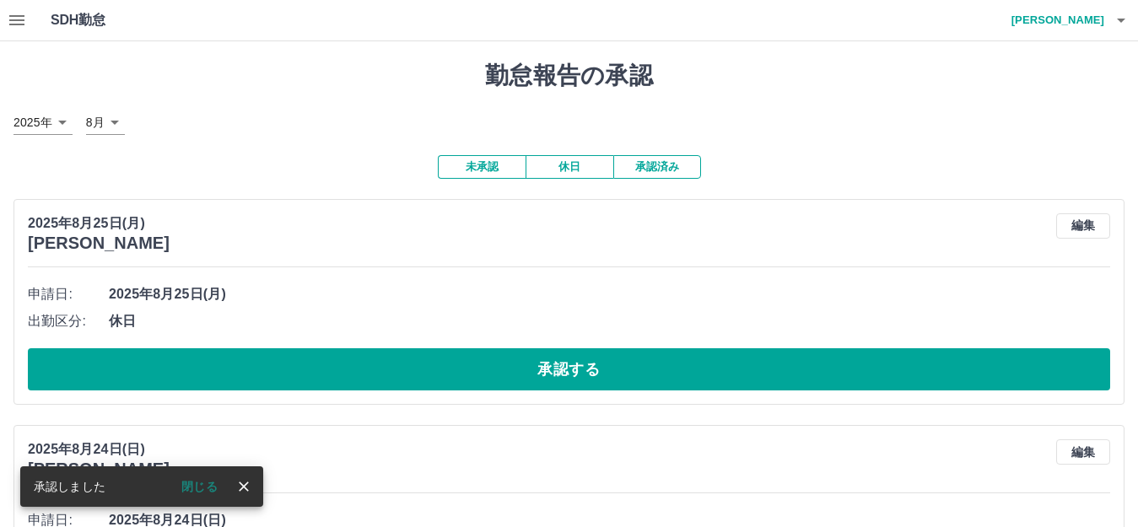
click at [660, 165] on button "承認済み" at bounding box center [657, 167] width 88 height 24
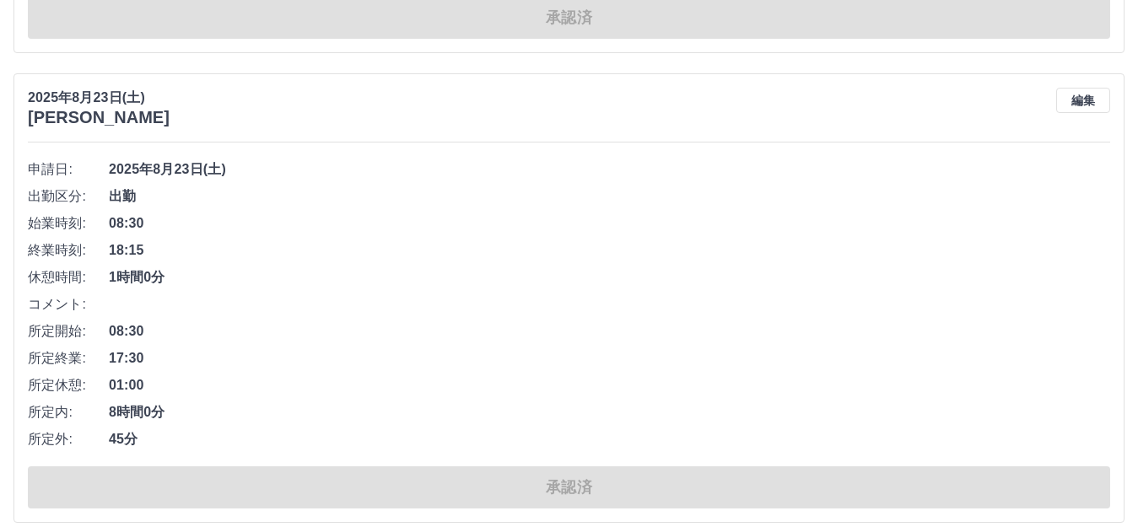
scroll to position [590, 0]
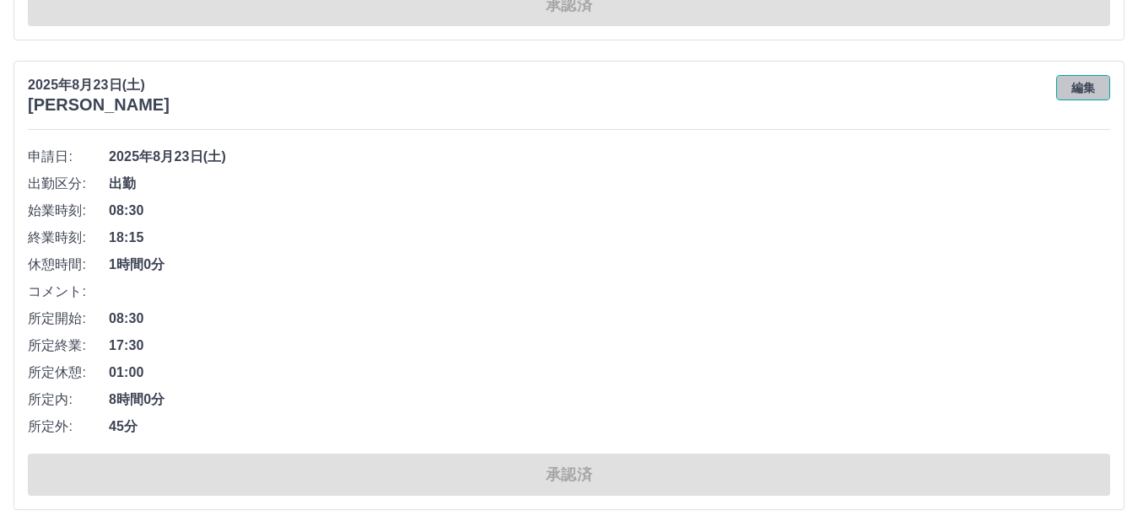
click at [1080, 90] on button "編集" at bounding box center [1083, 87] width 54 height 25
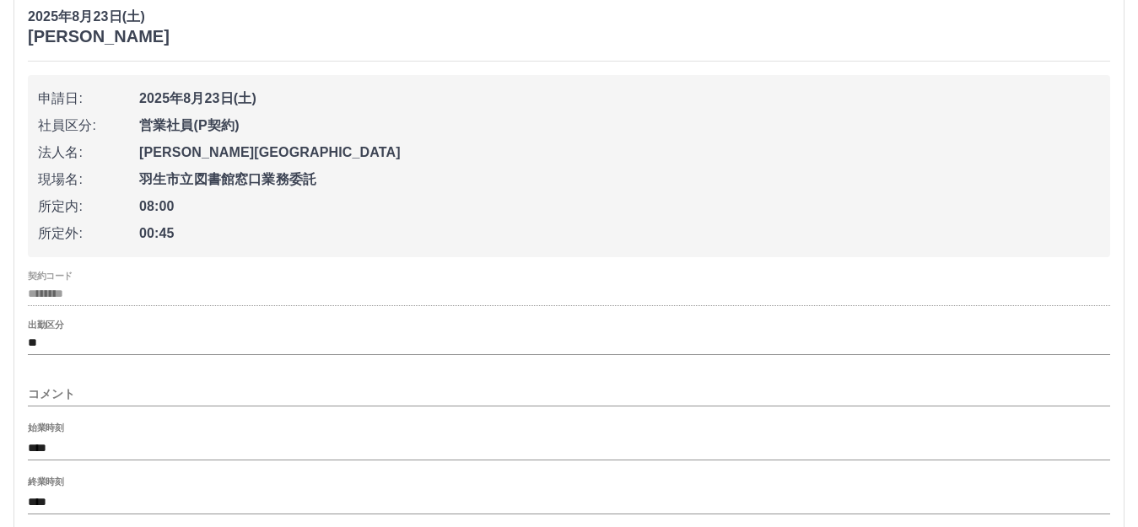
scroll to position [759, 0]
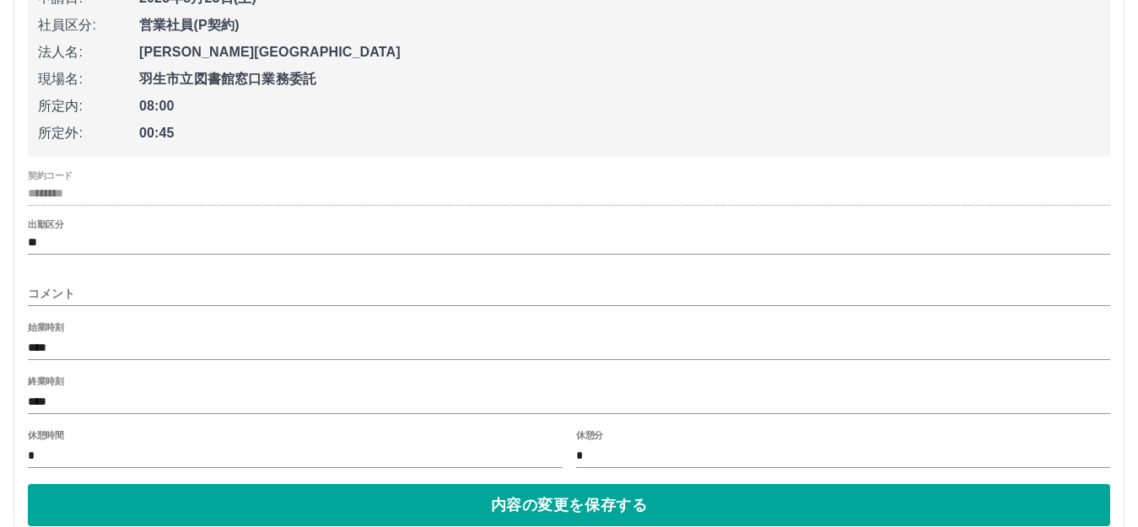
click at [105, 353] on input "****" at bounding box center [569, 348] width 1082 height 24
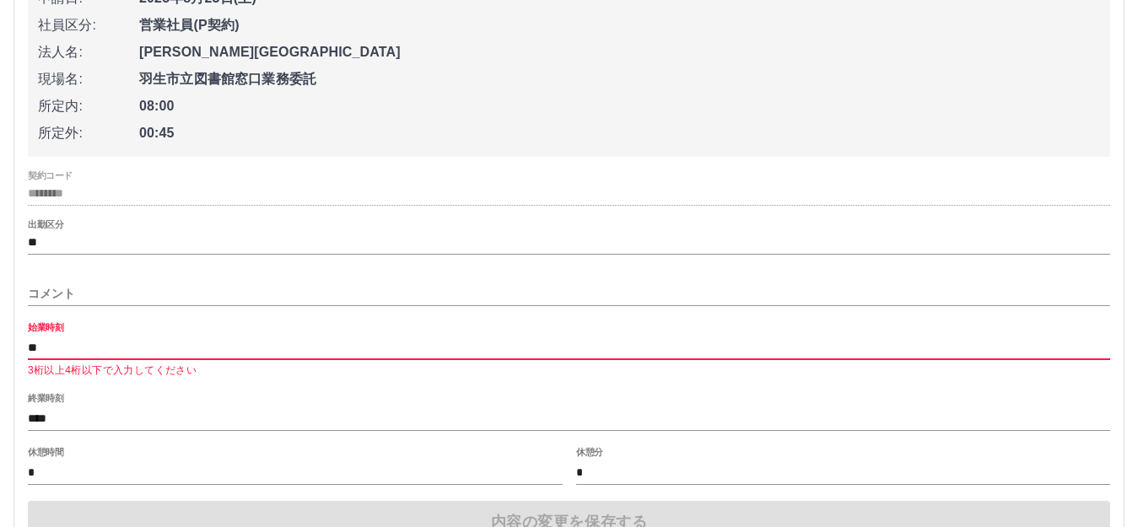
type input "*"
click at [97, 353] on input "始業時刻" at bounding box center [569, 348] width 1082 height 24
type input "****"
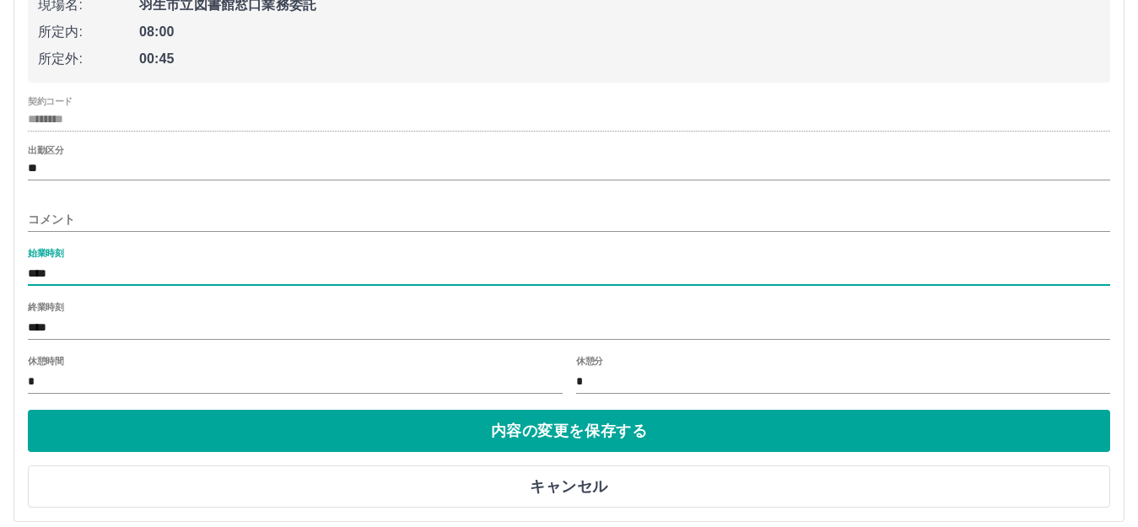
scroll to position [928, 0]
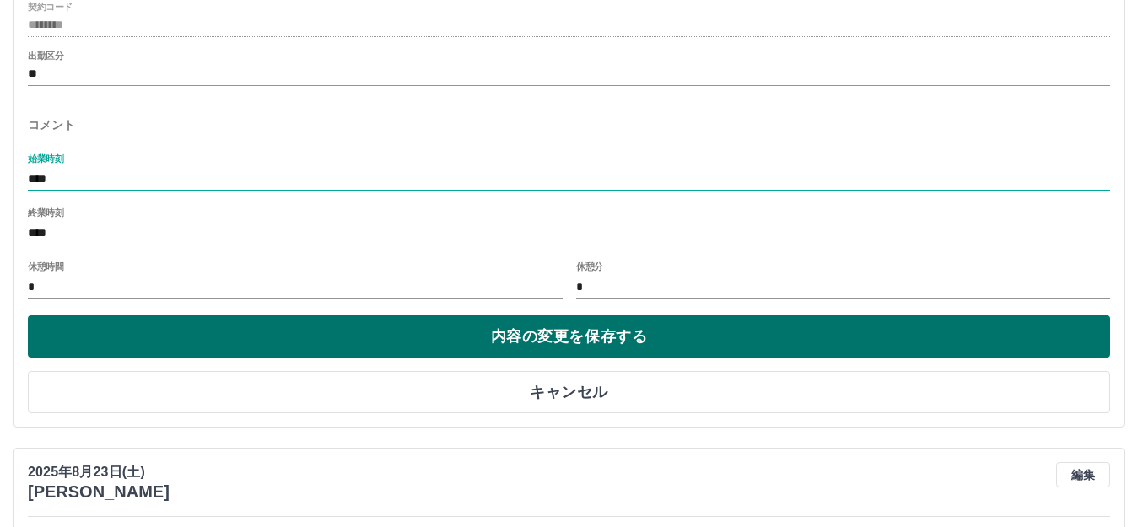
click at [499, 340] on button "内容の変更を保存する" at bounding box center [569, 336] width 1082 height 42
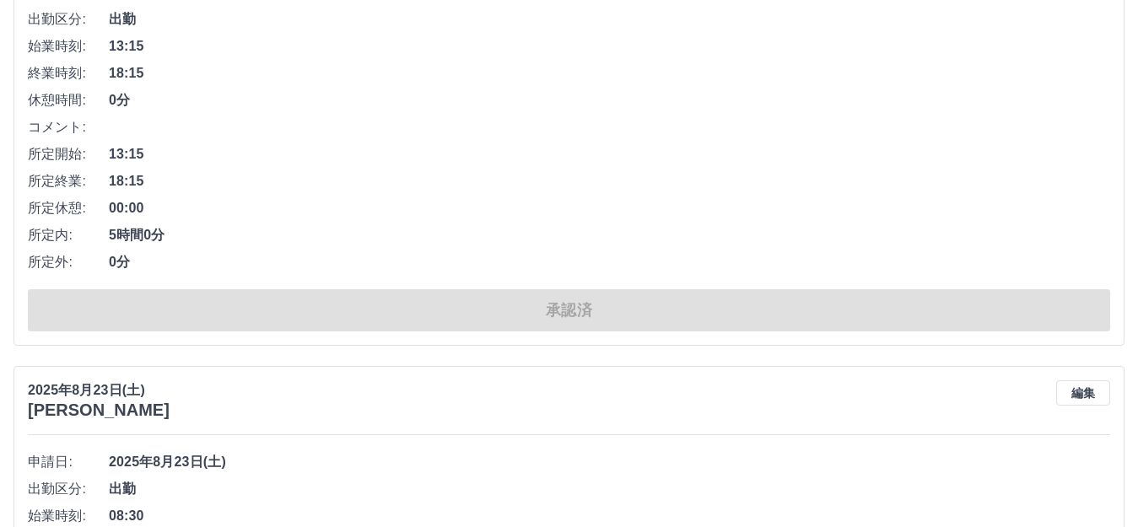
scroll to position [0, 0]
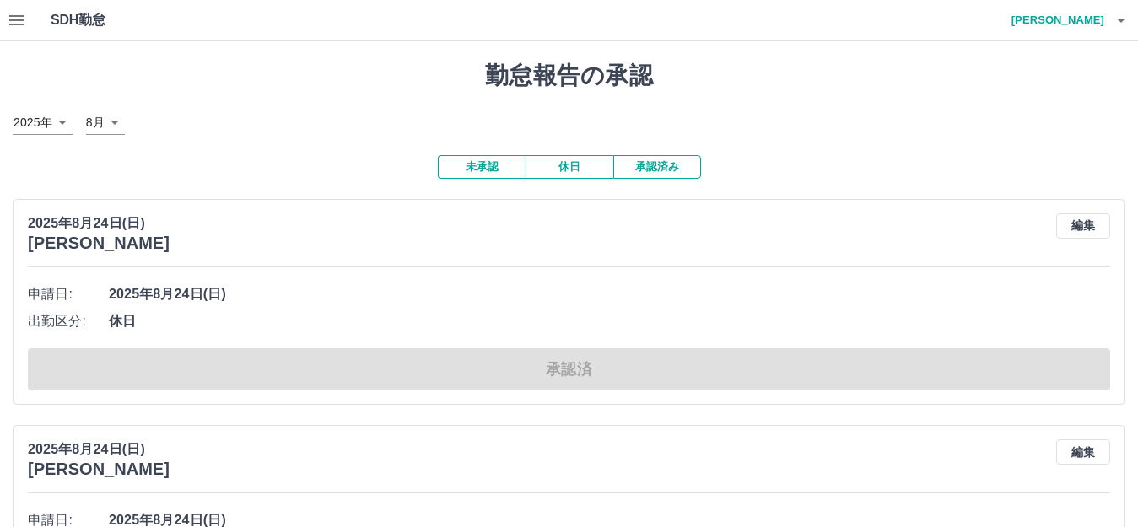
click at [470, 170] on button "未承認" at bounding box center [482, 167] width 88 height 24
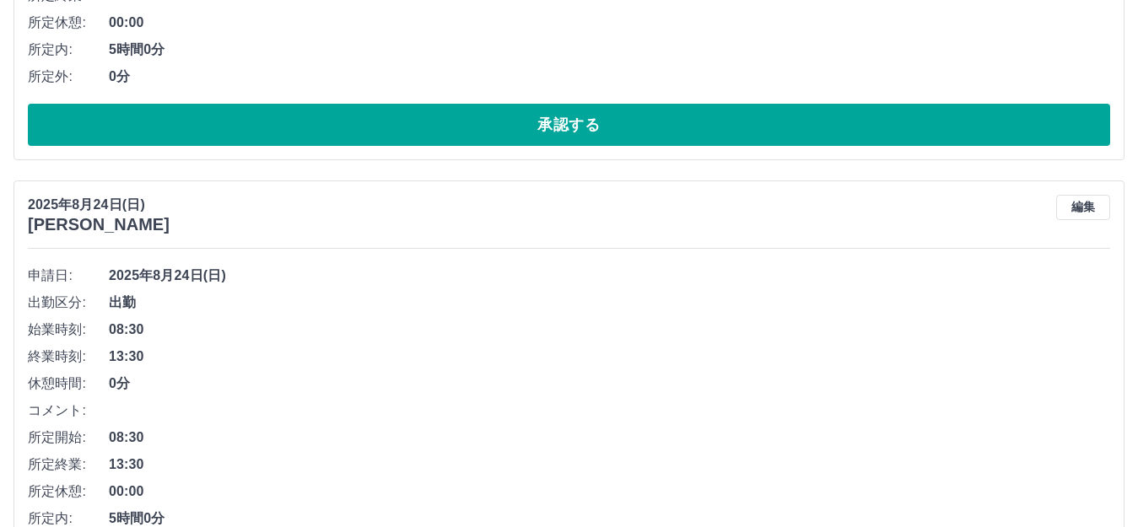
scroll to position [2715, 0]
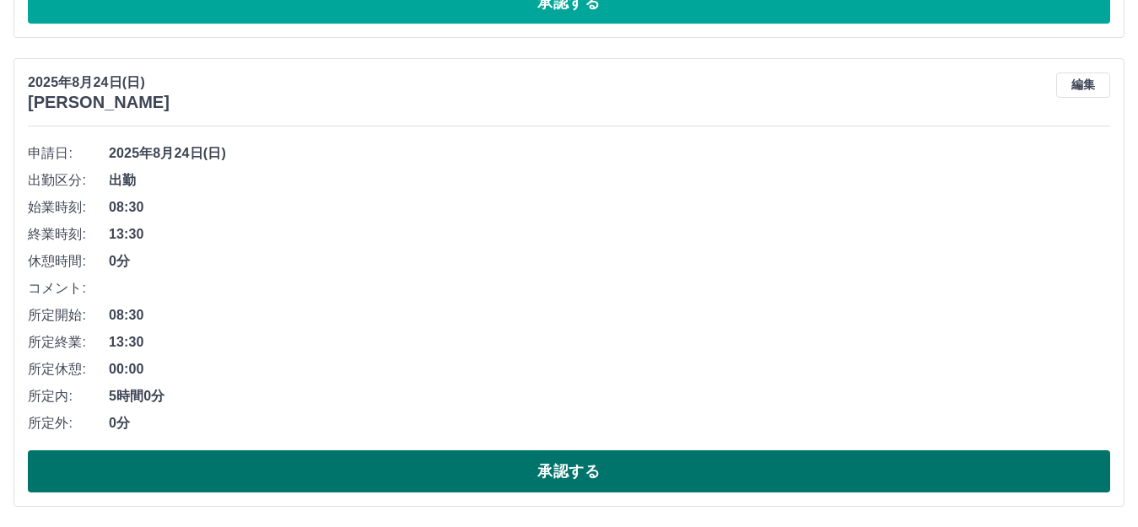
click at [388, 471] on button "承認する" at bounding box center [569, 471] width 1082 height 42
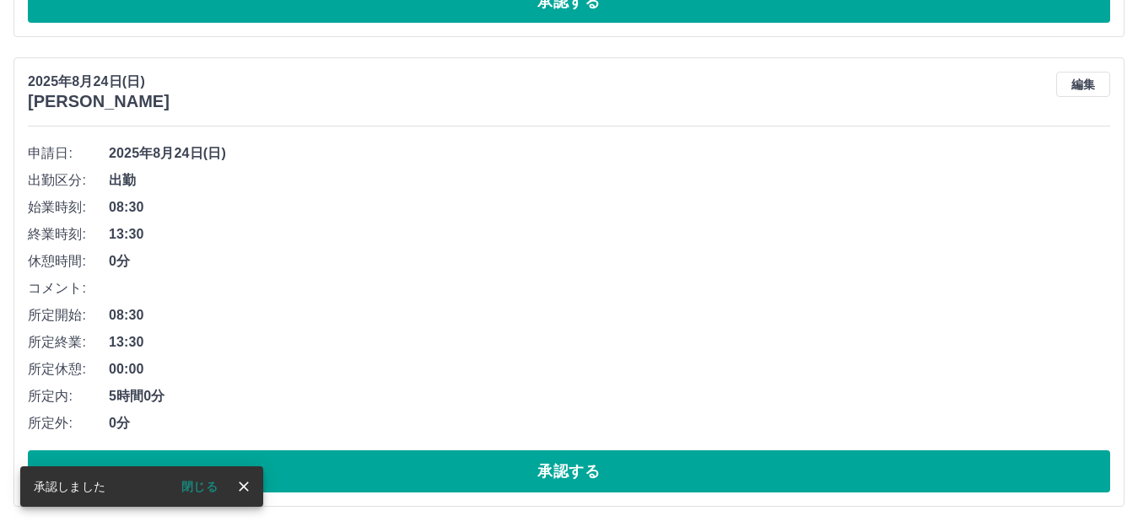
scroll to position [2246, 0]
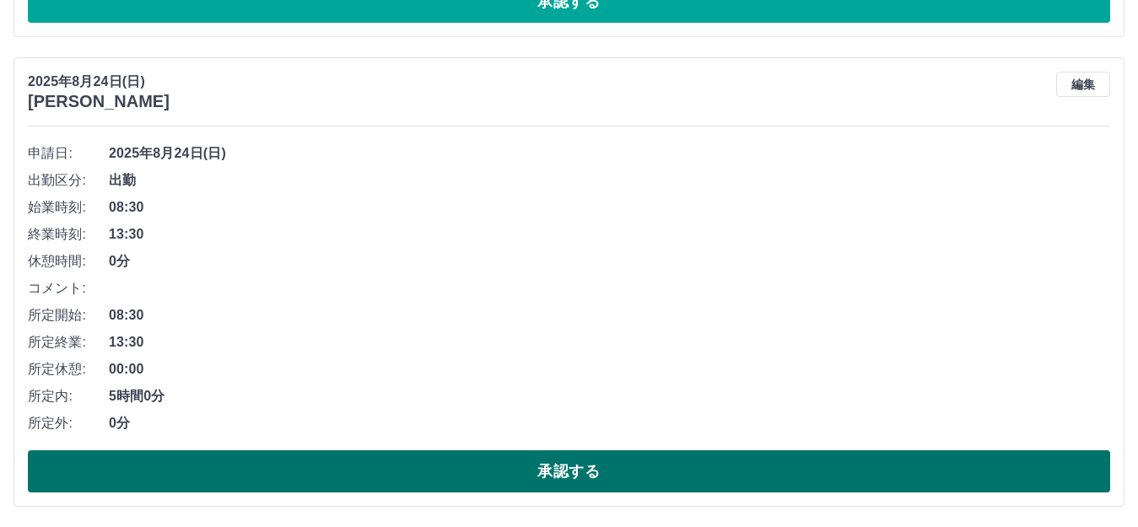
click at [411, 462] on button "承認する" at bounding box center [569, 471] width 1082 height 42
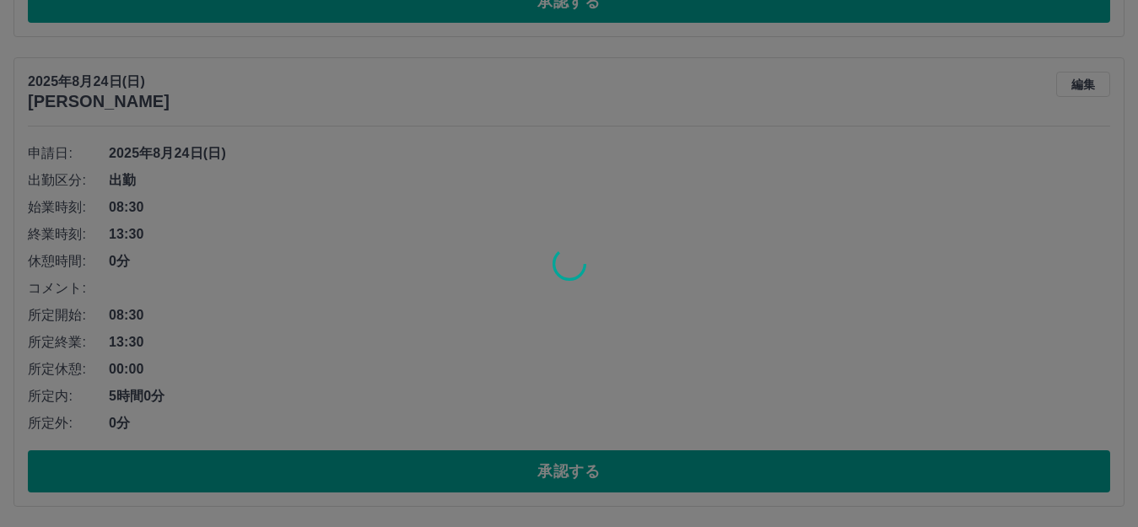
scroll to position [1776, 0]
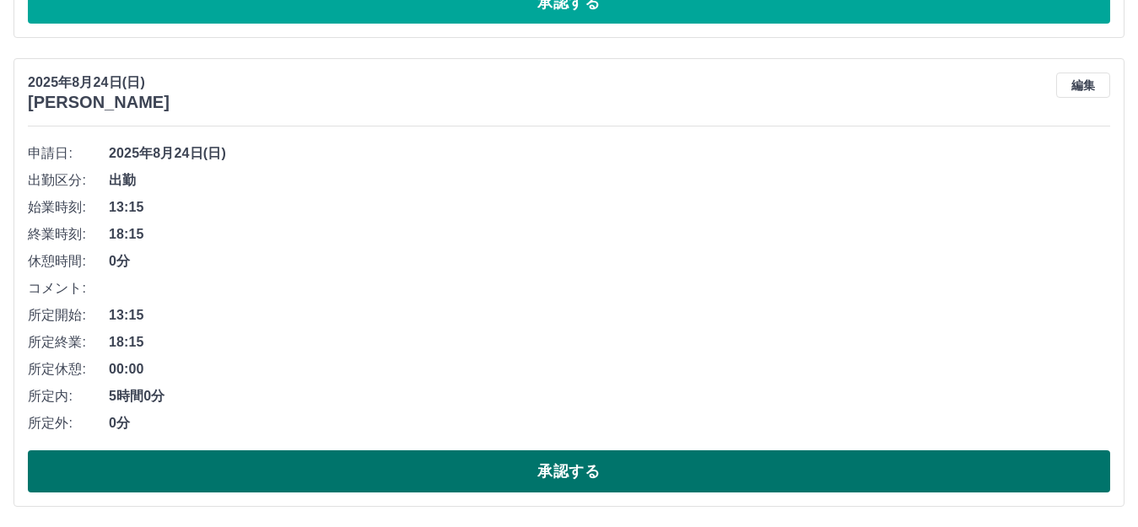
click at [301, 479] on button "承認する" at bounding box center [569, 471] width 1082 height 42
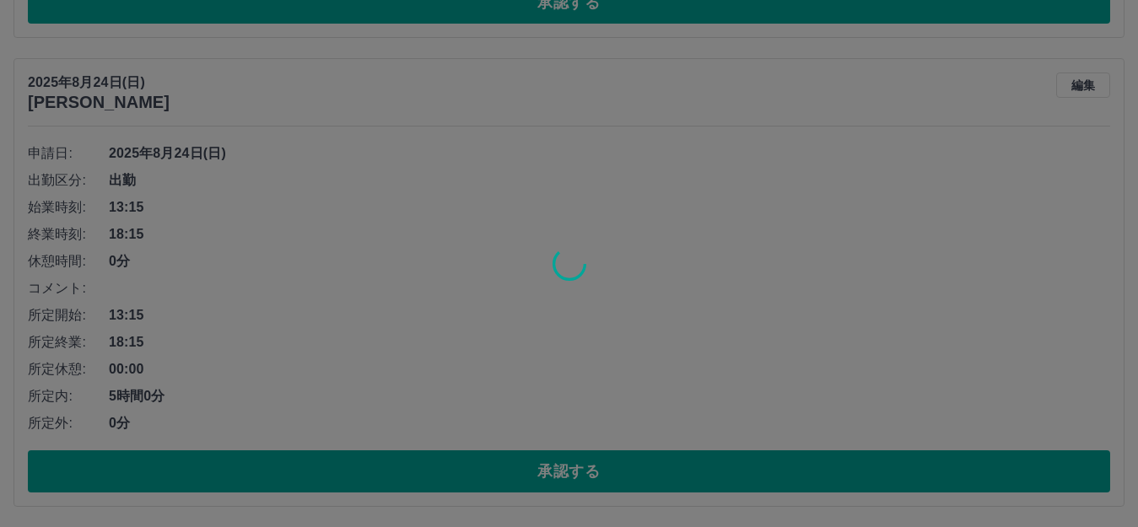
scroll to position [1307, 0]
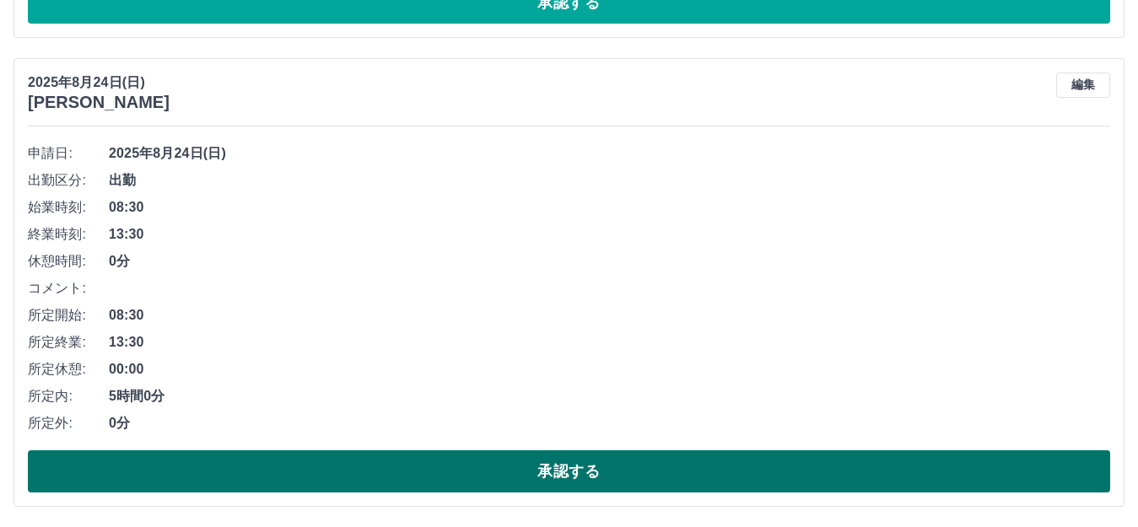
click at [445, 476] on button "承認する" at bounding box center [569, 471] width 1082 height 42
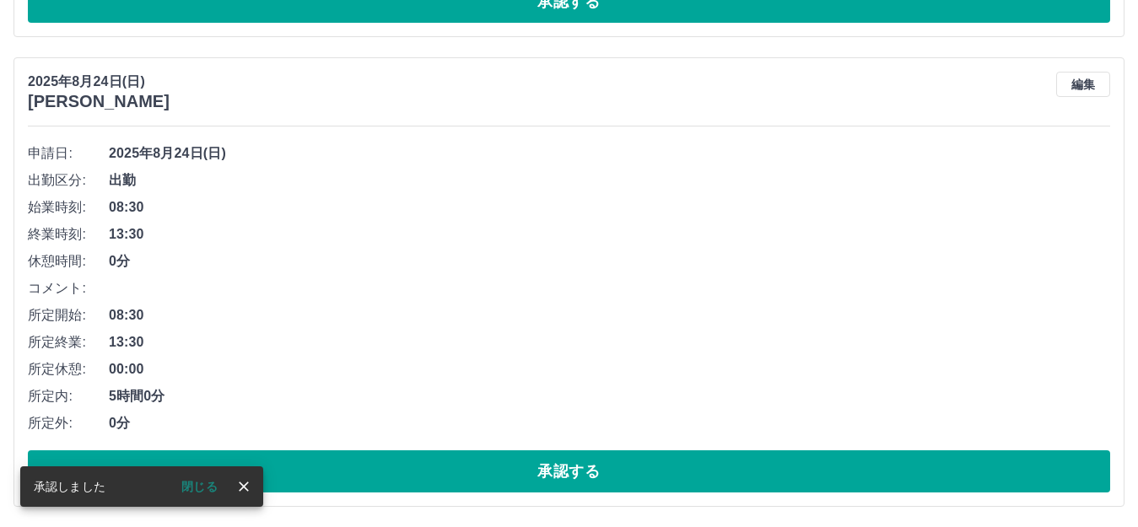
scroll to position [838, 0]
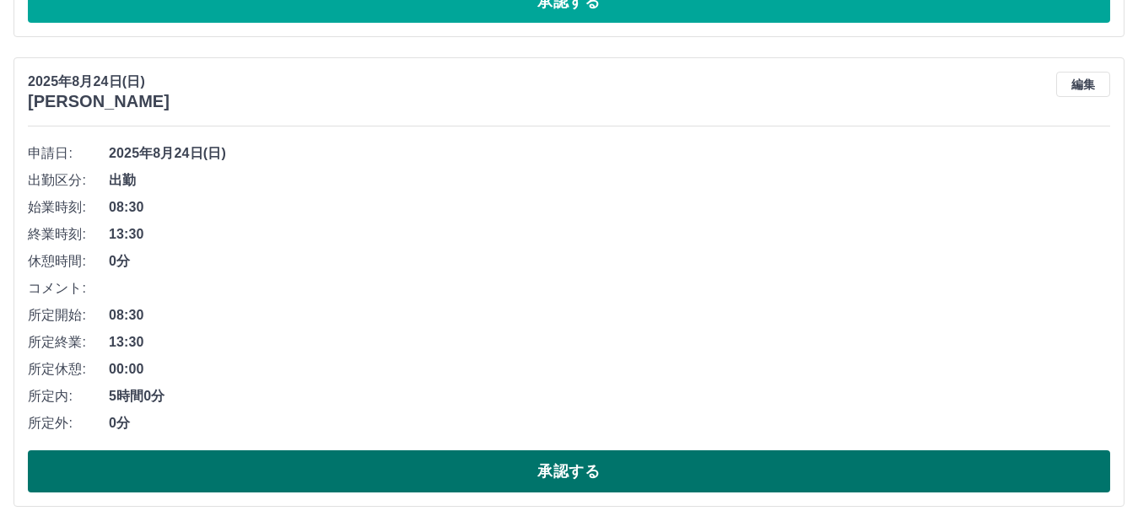
click at [361, 463] on button "承認する" at bounding box center [569, 471] width 1082 height 42
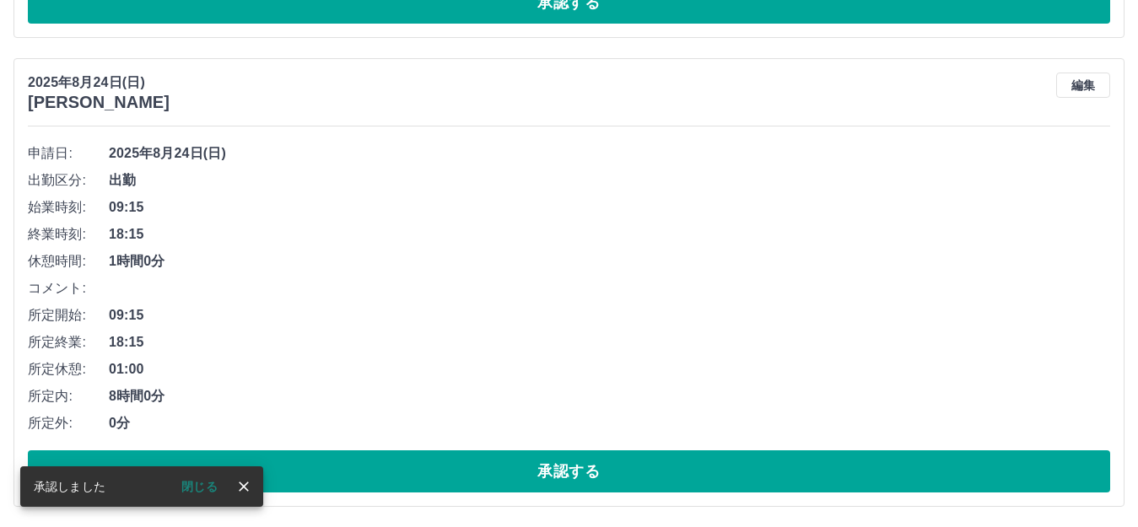
scroll to position [369, 0]
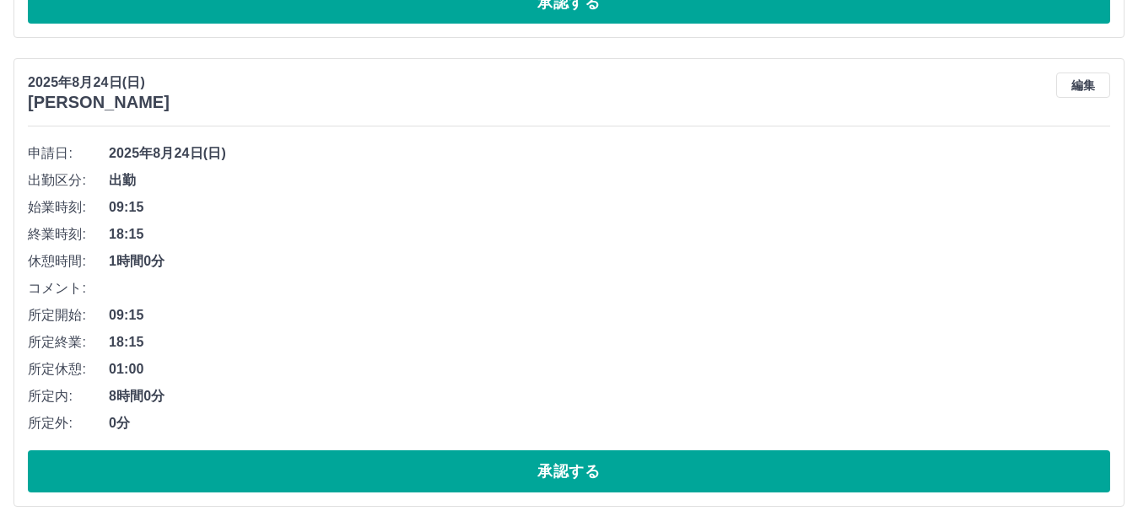
click at [302, 184] on span "出勤" at bounding box center [609, 180] width 1001 height 20
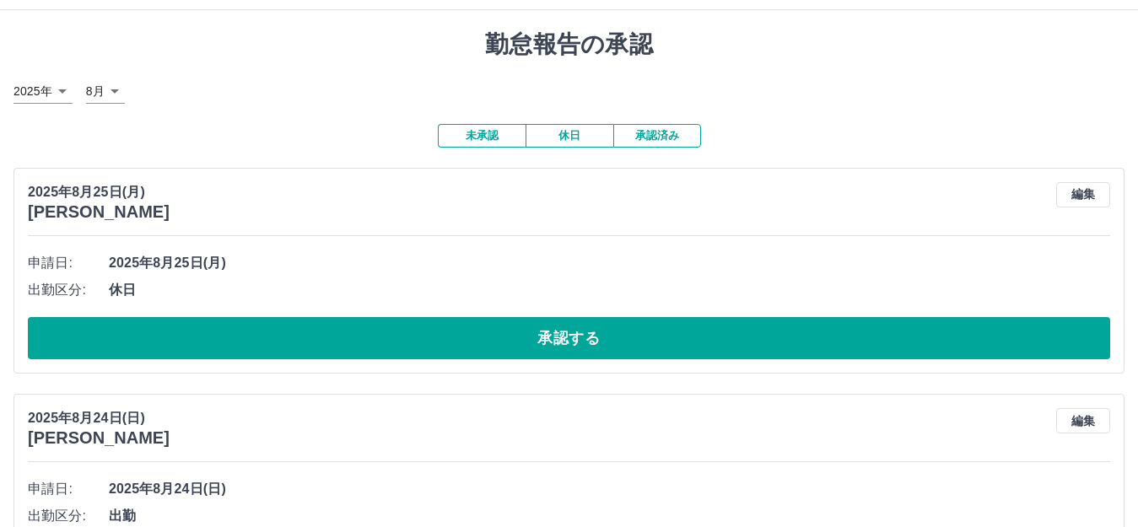
scroll to position [0, 0]
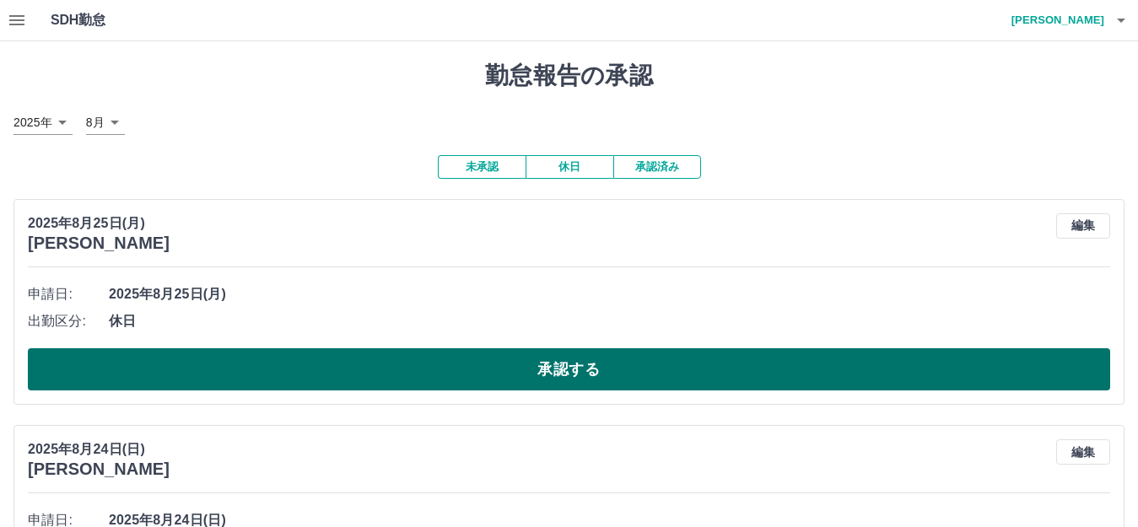
click at [486, 380] on button "承認する" at bounding box center [569, 369] width 1082 height 42
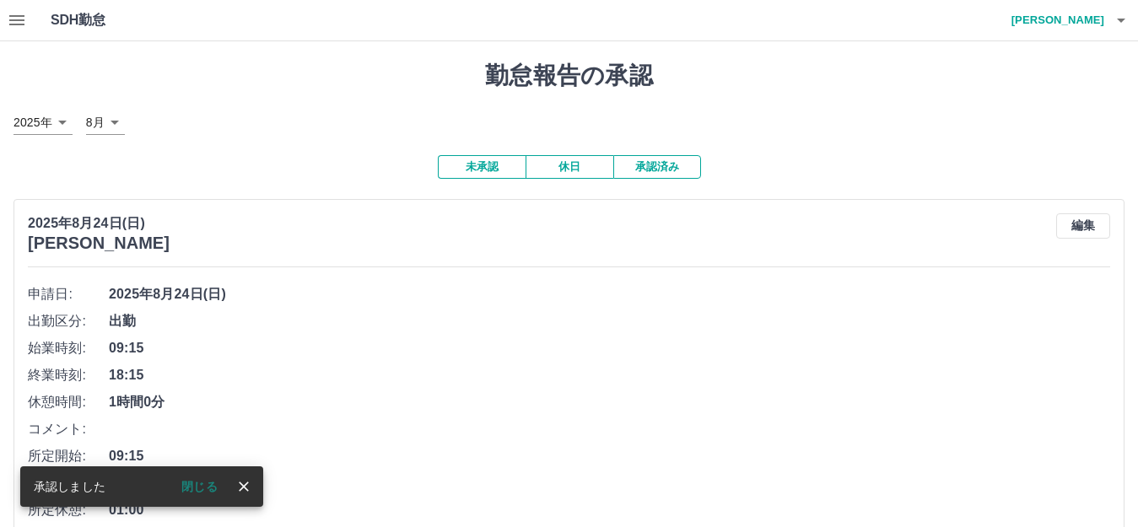
click at [344, 334] on li "出勤区分: 出勤" at bounding box center [569, 321] width 1082 height 27
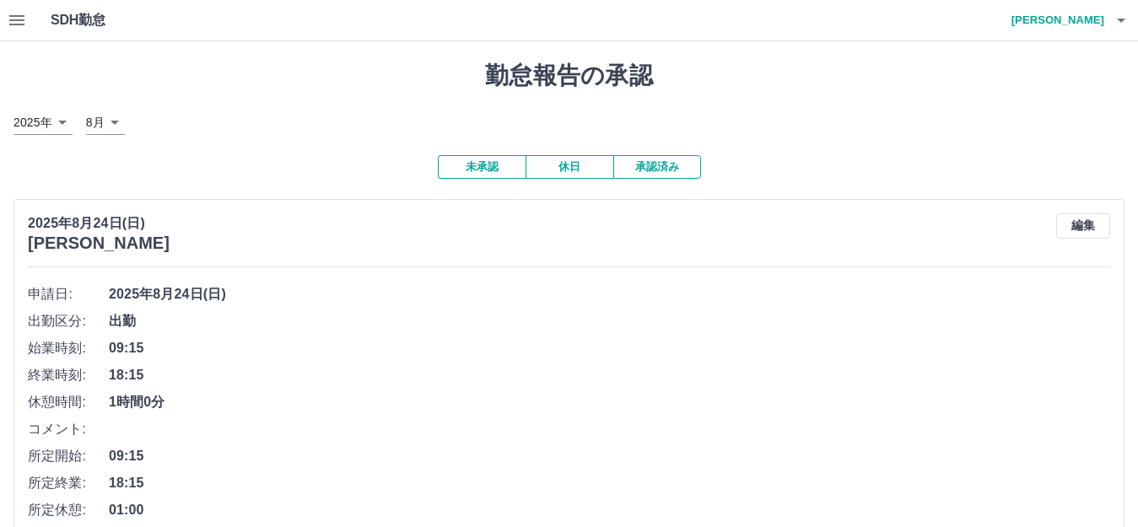
click at [487, 70] on h1 "勤怠報告の承認" at bounding box center [568, 76] width 1111 height 29
drag, startPoint x: 453, startPoint y: 73, endPoint x: 640, endPoint y: 89, distance: 187.9
click at [640, 89] on h1 "勤怠報告の承認" at bounding box center [568, 76] width 1111 height 29
click at [749, 89] on h1 "勤怠報告の承認" at bounding box center [568, 76] width 1111 height 29
click at [314, 198] on div "未承認 休日 承認済み 2025年8月24日(日) 小畑　恵梨 編集 申請日: 2025年8月24日(日) 出勤区分: 出勤 始業時刻: 09:15 終業時刻…" at bounding box center [568, 401] width 1111 height 493
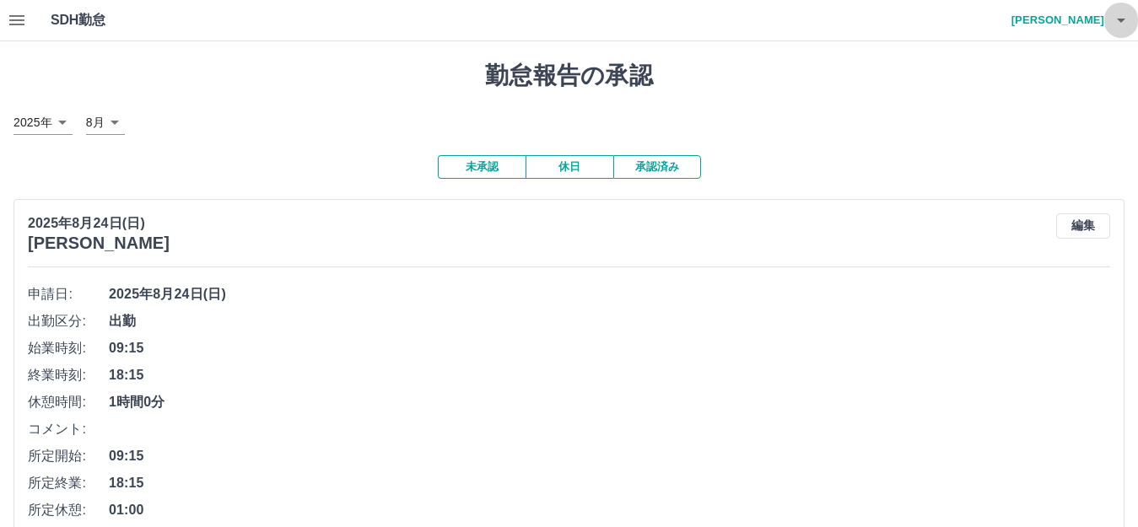
click at [1113, 19] on icon "button" at bounding box center [1121, 20] width 20 height 20
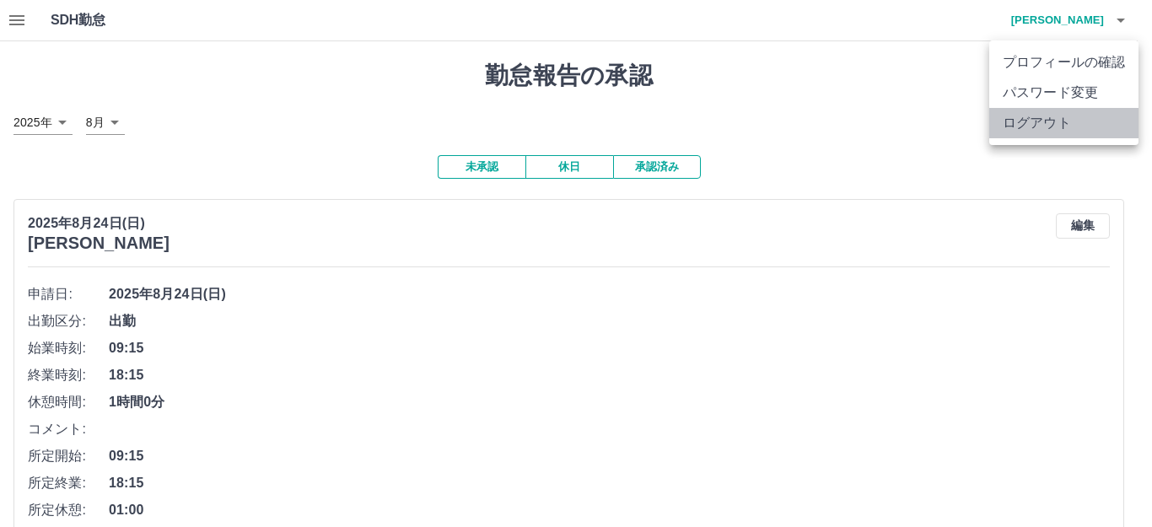
click at [1058, 114] on li "ログアウト" at bounding box center [1063, 123] width 149 height 30
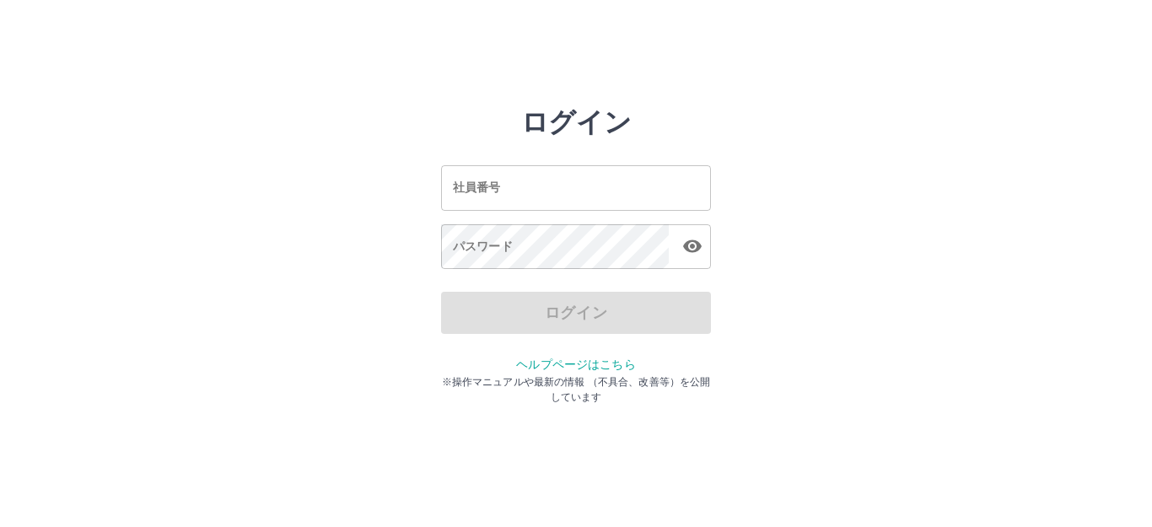
click at [293, 100] on html "ログイン 社員番号 社員番号 パスワード パスワード ログイン ヘルプページはこちら ※操作マニュアルや最新の情報 （不具合、改善等）を公開しています" at bounding box center [576, 188] width 1152 height 376
click at [292, 100] on html "ログイン 社員番号 社員番号 パスワード パスワード ログイン ヘルプページはこちら ※操作マニュアルや最新の情報 （不具合、改善等）を公開しています" at bounding box center [576, 188] width 1152 height 376
click at [789, 30] on html "ログイン 社員番号 社員番号 パスワード パスワード ログイン ヘルプページはこちら ※操作マニュアルや最新の情報 （不具合、改善等）を公開しています" at bounding box center [576, 188] width 1152 height 376
